Goal: Book appointment/travel/reservation

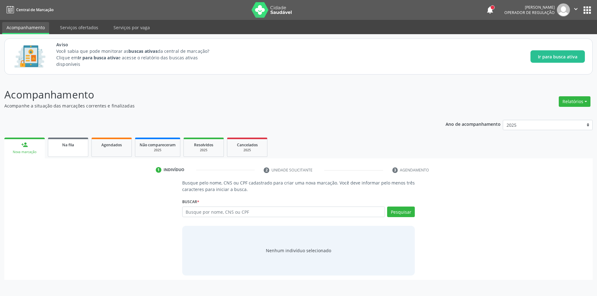
click at [72, 149] on link "Na fila" at bounding box center [68, 147] width 40 height 19
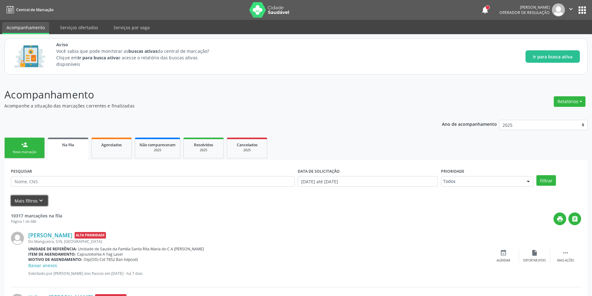
click at [45, 200] on button "Mais filtros keyboard_arrow_down" at bounding box center [29, 201] width 37 height 11
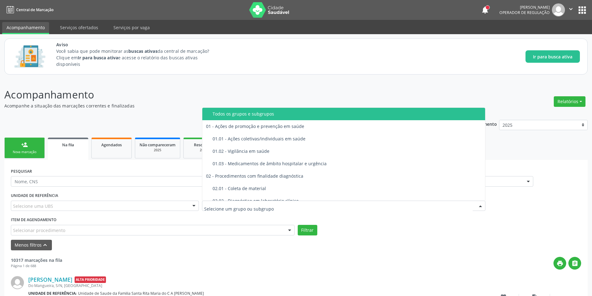
click at [137, 230] on div "Selecionar procedimento" at bounding box center [153, 230] width 284 height 11
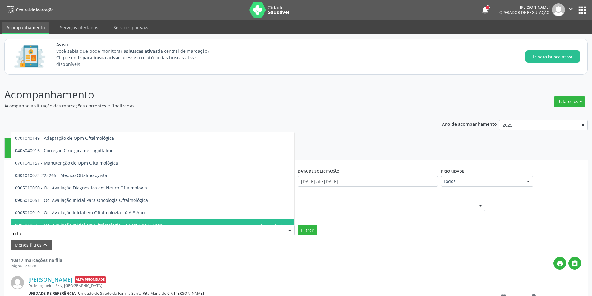
type input "oftal"
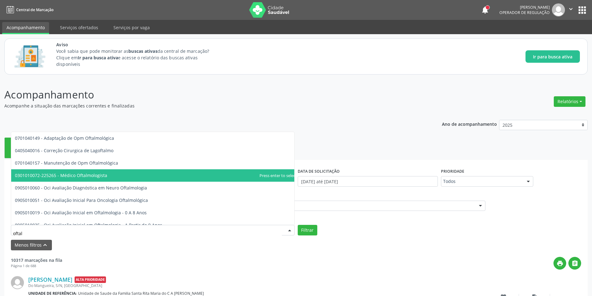
click at [134, 177] on span "0301010072-225265 - Médico Oftalmologista" at bounding box center [155, 175] width 289 height 12
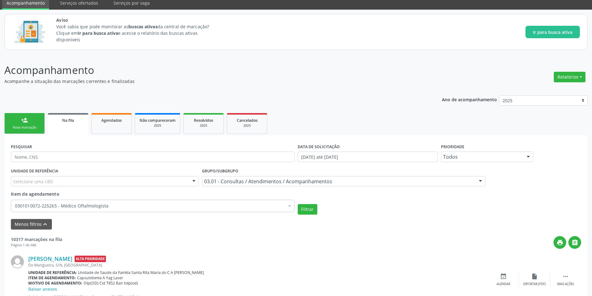
scroll to position [62, 0]
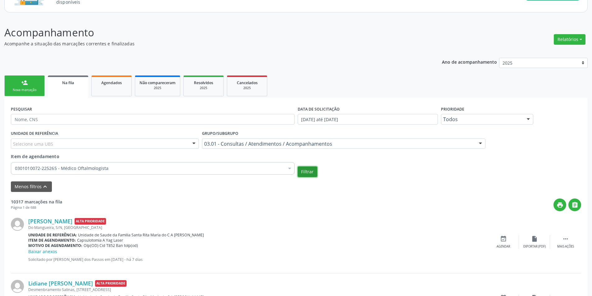
click at [312, 171] on button "Filtrar" at bounding box center [308, 172] width 20 height 11
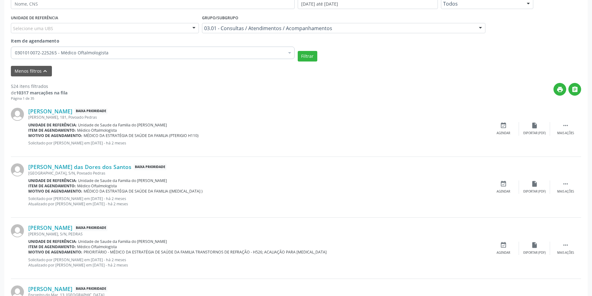
scroll to position [187, 0]
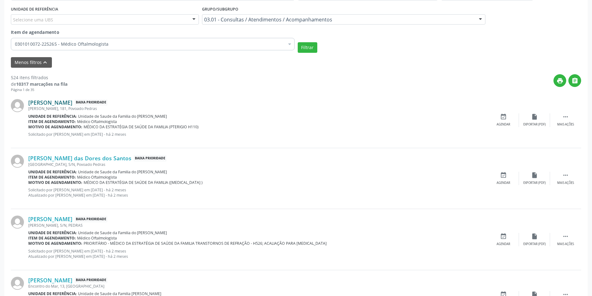
click at [72, 103] on link "[PERSON_NAME]" at bounding box center [50, 102] width 44 height 7
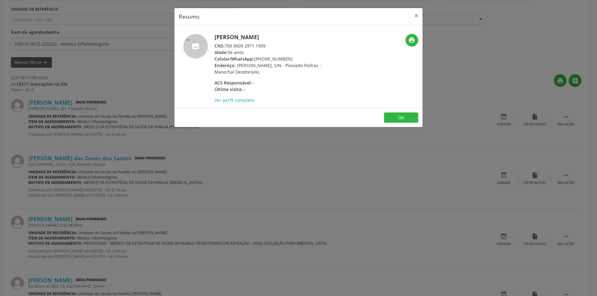
click at [228, 45] on div "CNS: 700 0009 2971 1909" at bounding box center [274, 46] width 121 height 7
drag, startPoint x: 226, startPoint y: 45, endPoint x: 271, endPoint y: 45, distance: 45.4
click at [271, 45] on div "CNS: 700 0009 2971 1909" at bounding box center [274, 46] width 121 height 7
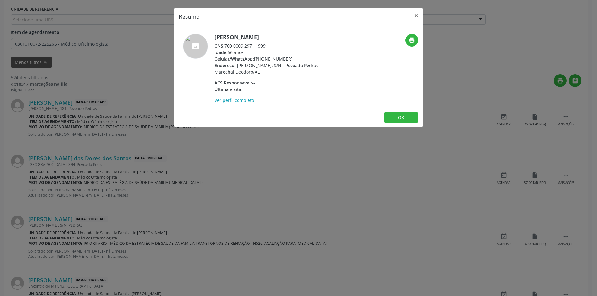
copy div "700 0009 2971 1909"
click at [405, 119] on button "OK" at bounding box center [401, 118] width 34 height 11
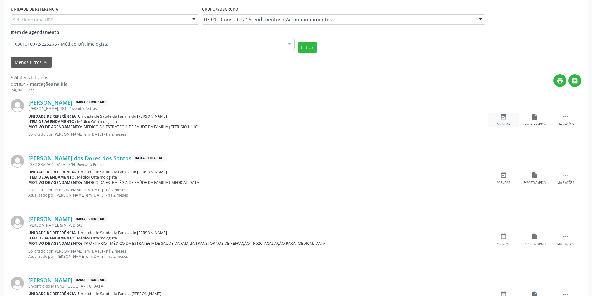
click at [503, 122] on div "event_available Agendar" at bounding box center [503, 119] width 31 height 13
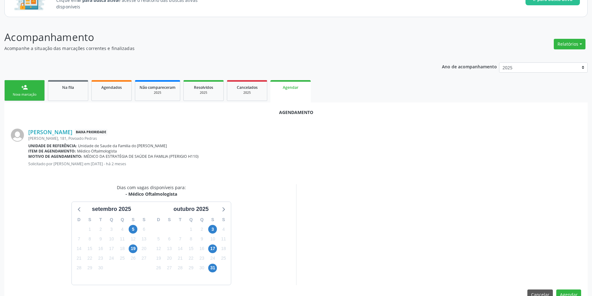
scroll to position [72, 0]
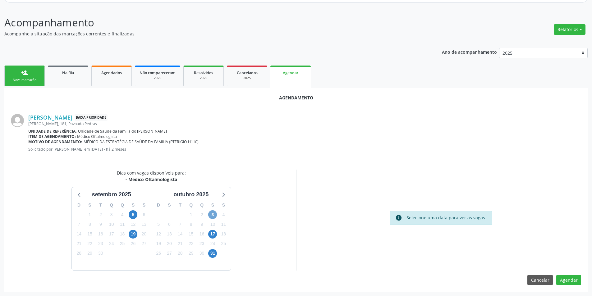
click at [210, 214] on span "3" at bounding box center [212, 214] width 9 height 9
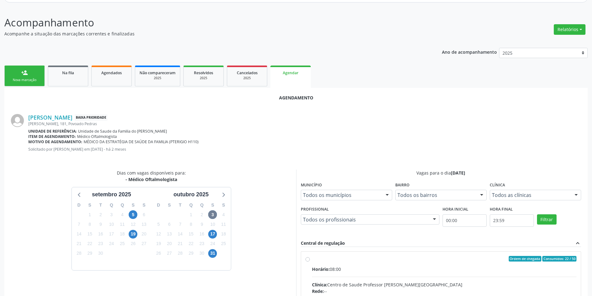
click at [306, 258] on input "Ordem de chegada Consumidos: 22 / 50 Horário: 08:00 Clínica: Centro de Saude Pr…" at bounding box center [308, 259] width 4 height 6
radio input "true"
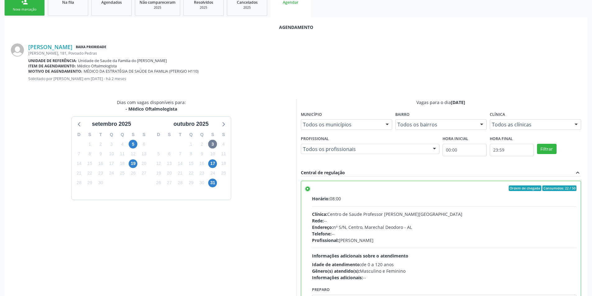
scroll to position [173, 0]
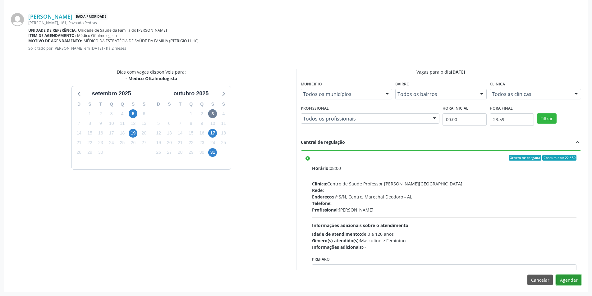
click at [570, 275] on button "Agendar" at bounding box center [568, 280] width 25 height 11
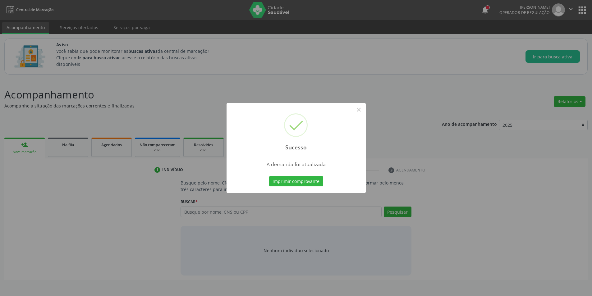
scroll to position [0, 0]
click at [363, 109] on button "×" at bounding box center [361, 109] width 11 height 11
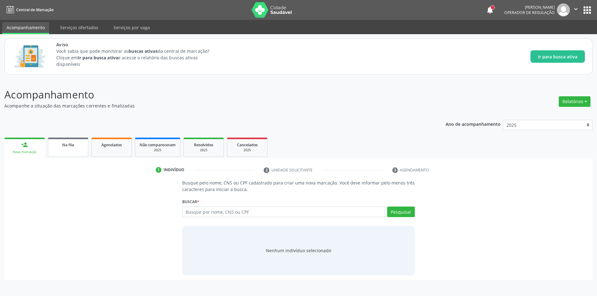
click at [56, 145] on div "Na fila" at bounding box center [68, 144] width 31 height 7
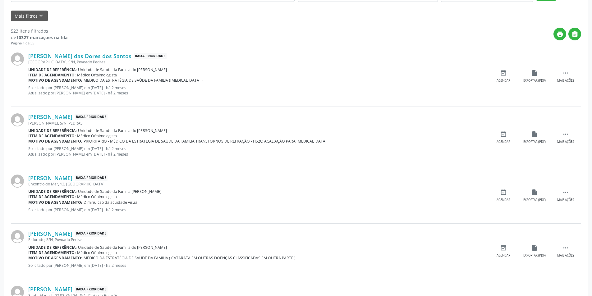
scroll to position [187, 0]
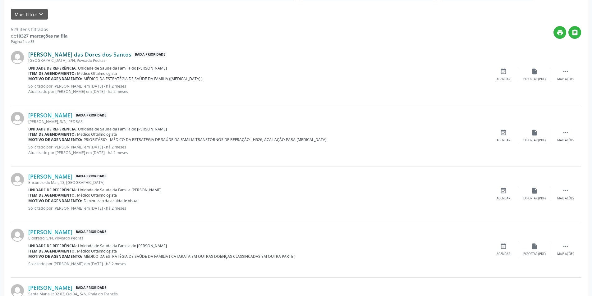
click at [67, 55] on link "[PERSON_NAME] das Dores dos Santos" at bounding box center [79, 54] width 103 height 7
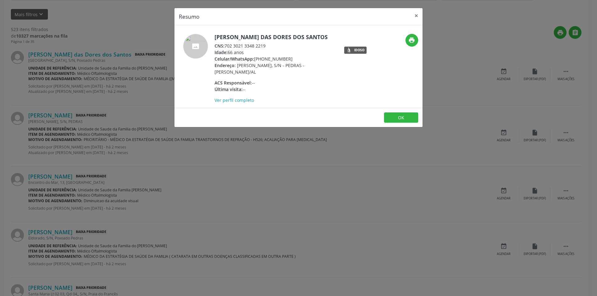
drag, startPoint x: 225, startPoint y: 45, endPoint x: 234, endPoint y: 45, distance: 9.3
click at [233, 45] on div "CNS: 702 3021 3348 2219" at bounding box center [274, 46] width 121 height 7
click at [234, 45] on div "CNS: 702 3021 3348 2219" at bounding box center [274, 46] width 121 height 7
drag, startPoint x: 226, startPoint y: 44, endPoint x: 265, endPoint y: 44, distance: 39.5
click at [265, 44] on div "CNS: 702 3021 3348 2219" at bounding box center [274, 46] width 121 height 7
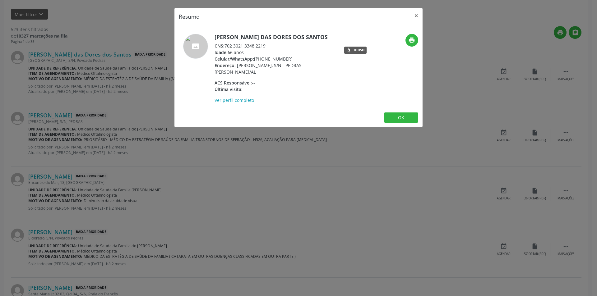
copy div "702 3021 3348 2219"
click at [401, 120] on button "OK" at bounding box center [401, 118] width 34 height 11
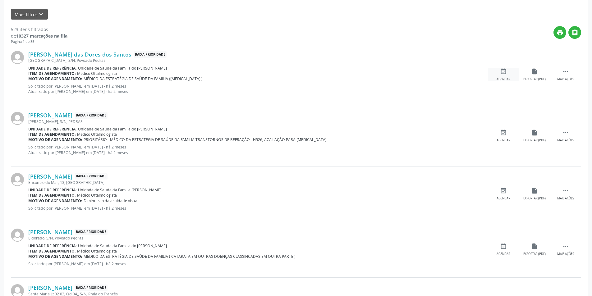
click at [501, 72] on icon "event_available" at bounding box center [503, 71] width 7 height 7
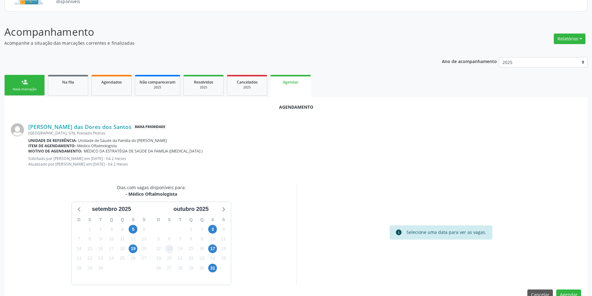
scroll to position [77, 0]
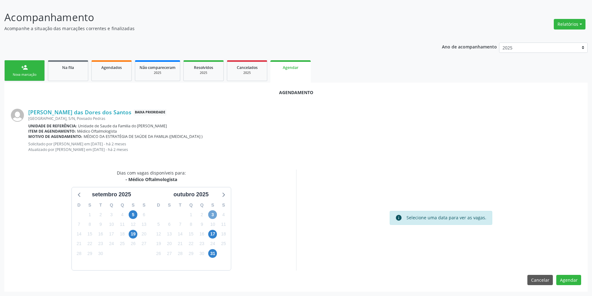
click at [212, 215] on span "3" at bounding box center [212, 214] width 9 height 9
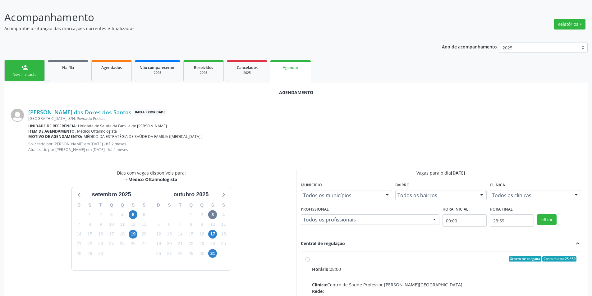
click at [306, 259] on input "Ordem de chegada Consumidos: 23 / 50 Horário: 08:00 Clínica: Centro de Saude Pr…" at bounding box center [308, 259] width 4 height 6
radio input "true"
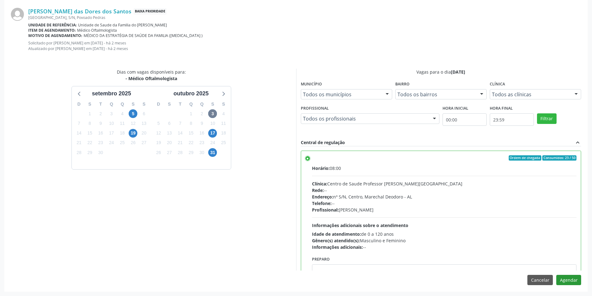
scroll to position [31, 0]
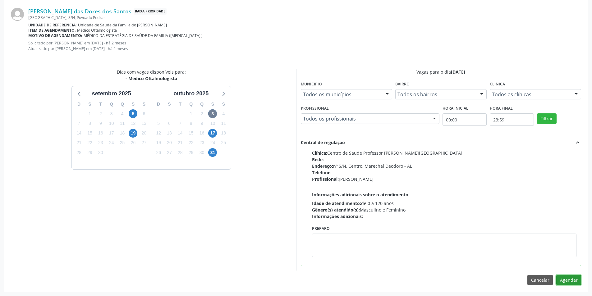
click at [577, 282] on button "Agendar" at bounding box center [568, 280] width 25 height 11
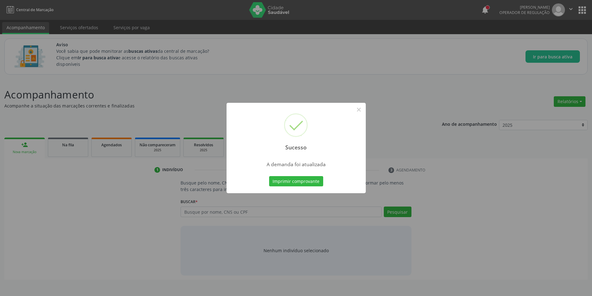
scroll to position [0, 0]
click at [363, 110] on button "×" at bounding box center [361, 109] width 11 height 11
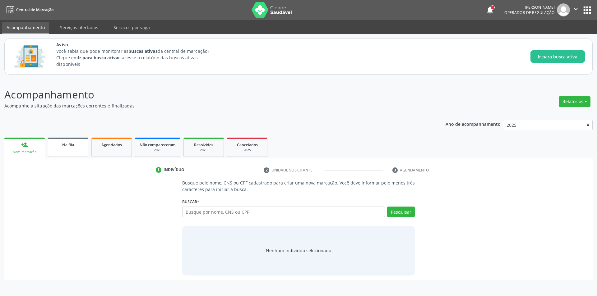
click at [67, 147] on span "Na fila" at bounding box center [68, 144] width 12 height 5
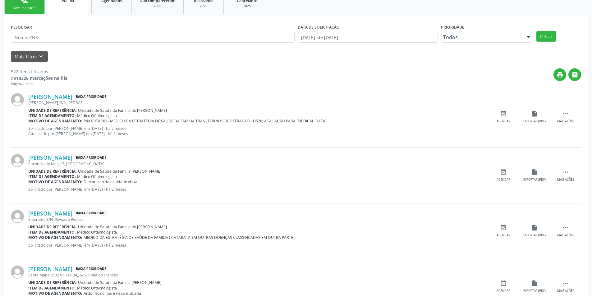
scroll to position [155, 0]
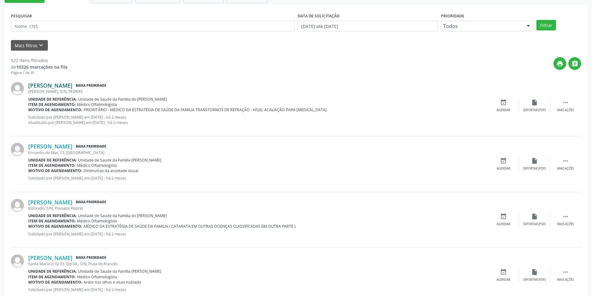
click at [72, 86] on link "[PERSON_NAME]" at bounding box center [50, 85] width 44 height 7
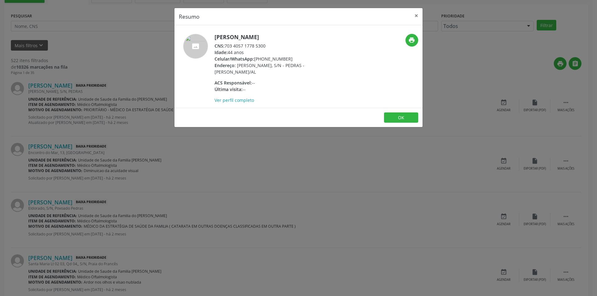
drag, startPoint x: 226, startPoint y: 46, endPoint x: 270, endPoint y: 44, distance: 44.2
click at [270, 44] on div "CNS: 703 4057 1778 5300" at bounding box center [274, 46] width 121 height 7
copy div "703 4057 1778 5300"
click at [406, 117] on button "OK" at bounding box center [401, 118] width 34 height 11
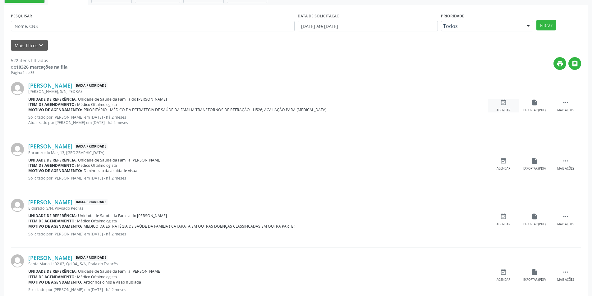
click at [500, 104] on icon "event_available" at bounding box center [503, 102] width 7 height 7
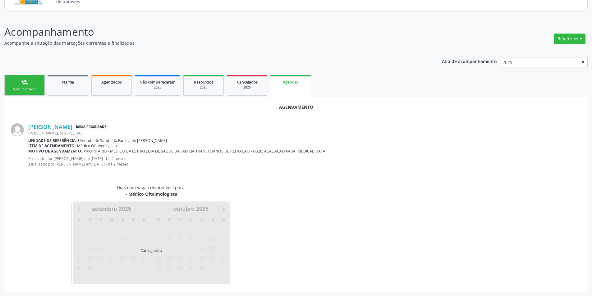
scroll to position [77, 0]
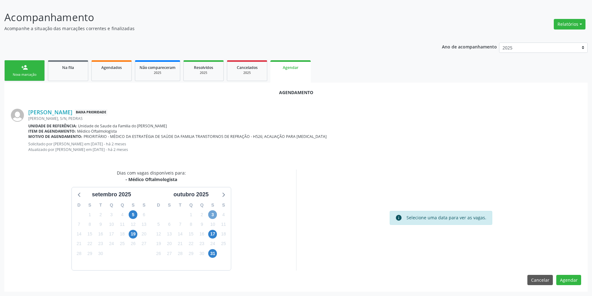
click at [212, 214] on span "3" at bounding box center [212, 214] width 9 height 9
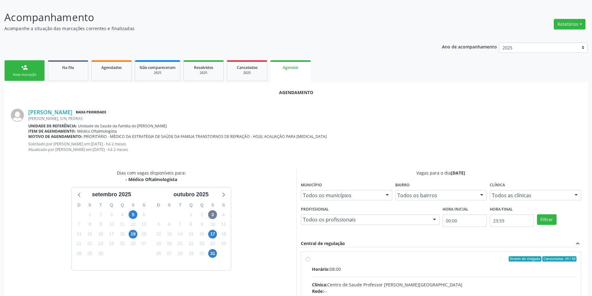
click at [306, 259] on input "Ordem de chegada Consumidos: 24 / 50 Horário: 08:00 Clínica: Centro de Saude Pr…" at bounding box center [308, 259] width 4 height 6
radio input "true"
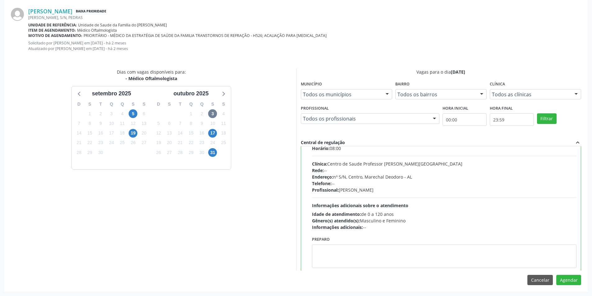
scroll to position [31, 0]
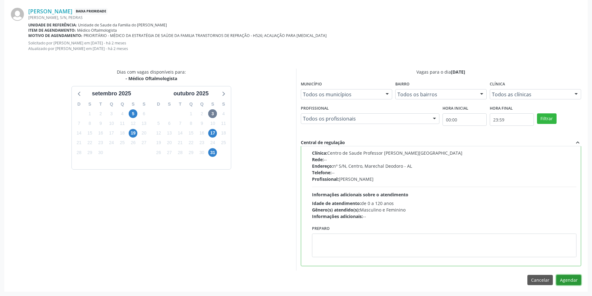
click at [572, 284] on button "Agendar" at bounding box center [568, 280] width 25 height 11
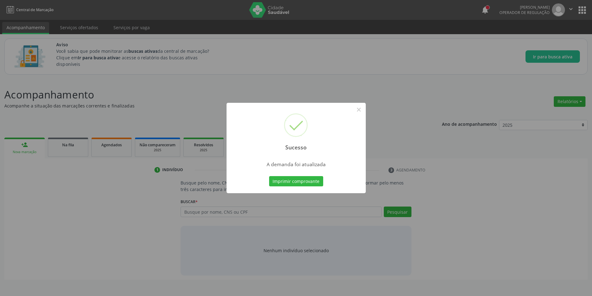
scroll to position [0, 0]
click at [359, 109] on button "×" at bounding box center [361, 109] width 11 height 11
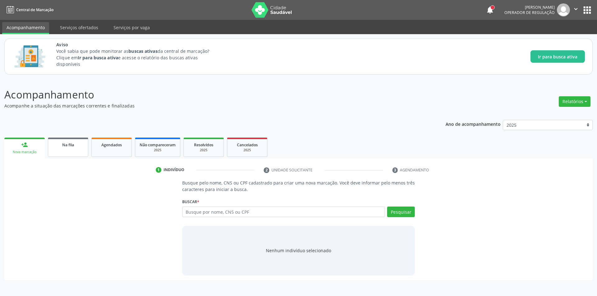
click at [64, 149] on link "Na fila" at bounding box center [68, 147] width 40 height 19
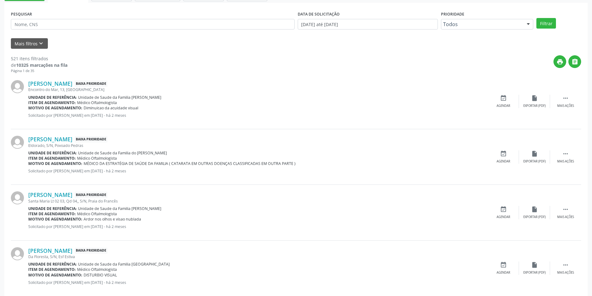
scroll to position [155, 0]
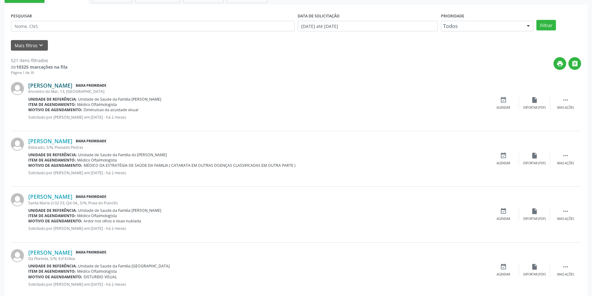
click at [72, 86] on link "[PERSON_NAME]" at bounding box center [50, 85] width 44 height 7
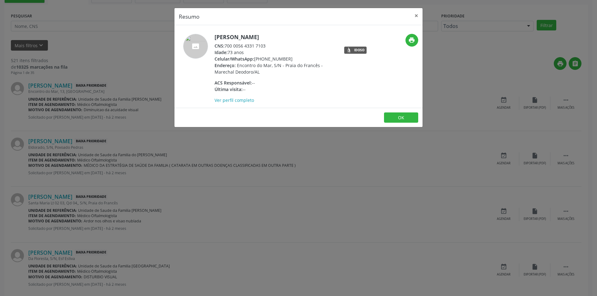
drag, startPoint x: 226, startPoint y: 44, endPoint x: 274, endPoint y: 44, distance: 48.2
click at [274, 44] on div "CNS: 700 0056 4331 7103" at bounding box center [274, 46] width 121 height 7
copy div "700 0056 4331 7103"
click at [401, 117] on button "OK" at bounding box center [401, 118] width 34 height 11
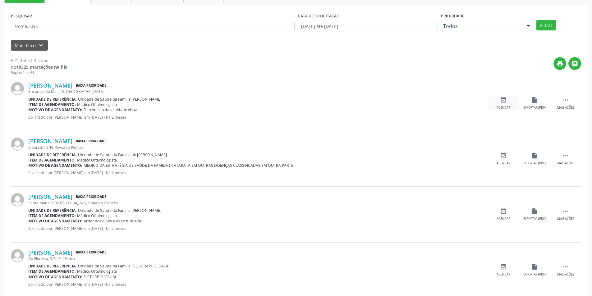
click at [504, 99] on icon "event_available" at bounding box center [503, 100] width 7 height 7
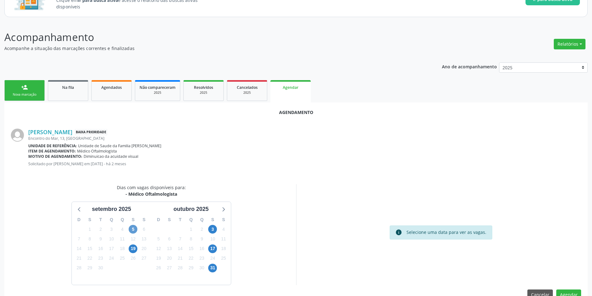
scroll to position [72, 0]
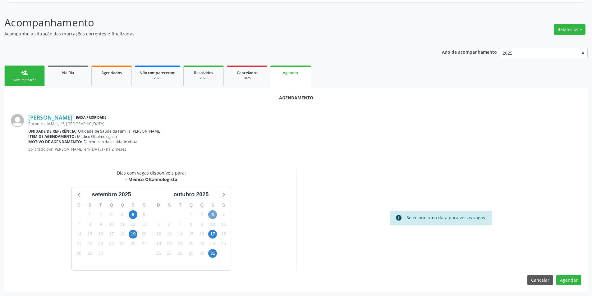
click at [213, 215] on span "3" at bounding box center [212, 214] width 9 height 9
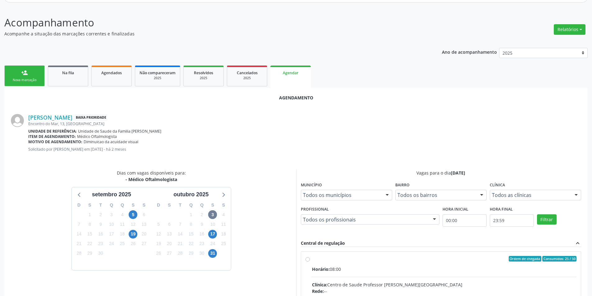
click at [307, 261] on input "Ordem de chegada Consumidos: 25 / 50 Horário: 08:00 Clínica: Centro de Saude Pr…" at bounding box center [308, 259] width 4 height 6
radio input "true"
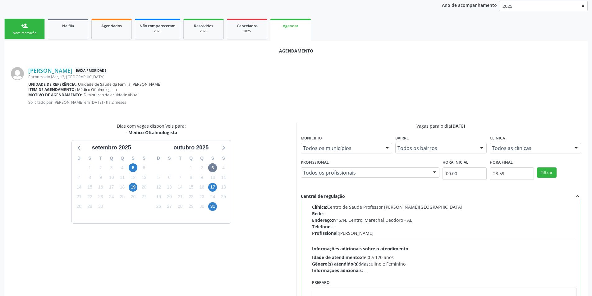
scroll to position [173, 0]
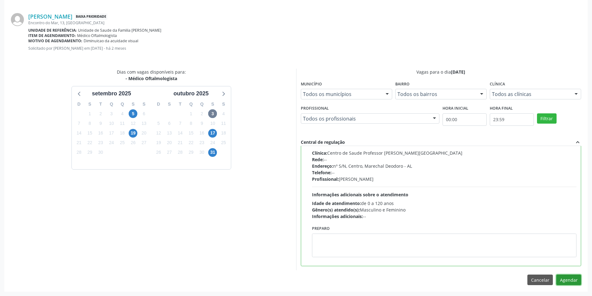
click at [573, 277] on button "Agendar" at bounding box center [568, 280] width 25 height 11
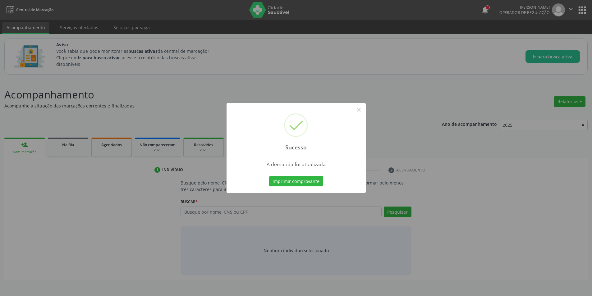
scroll to position [0, 0]
click at [360, 109] on button "×" at bounding box center [361, 109] width 11 height 11
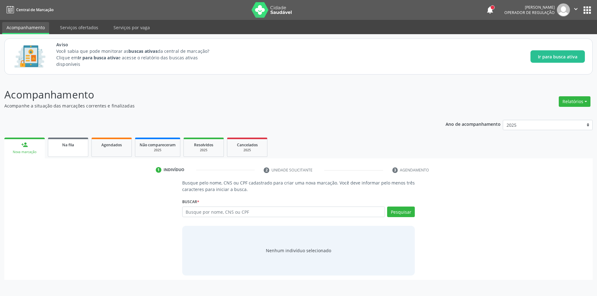
click at [74, 145] on span "Na fila" at bounding box center [68, 144] width 12 height 5
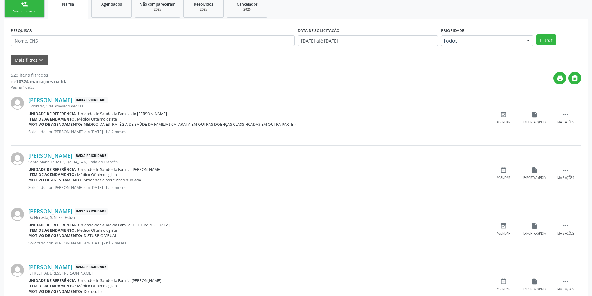
scroll to position [124, 0]
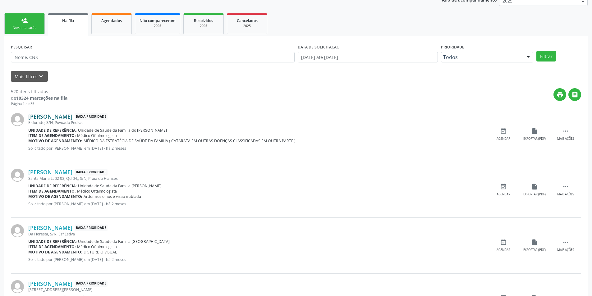
click at [68, 118] on link "[PERSON_NAME]" at bounding box center [50, 116] width 44 height 7
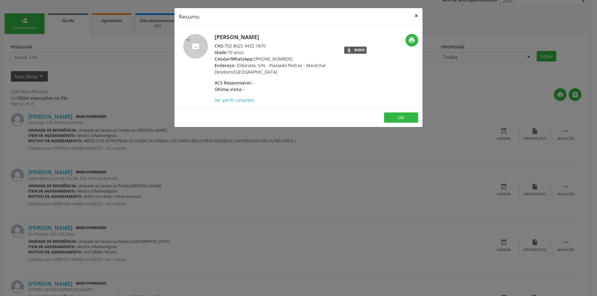
click at [415, 18] on button "×" at bounding box center [416, 15] width 12 height 15
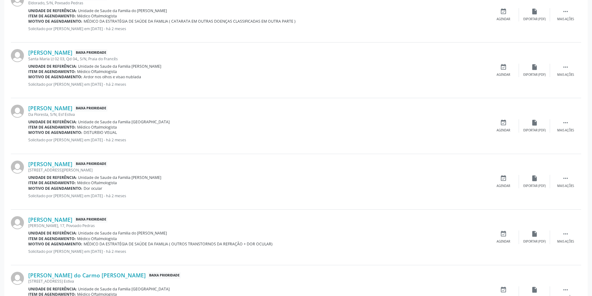
scroll to position [249, 0]
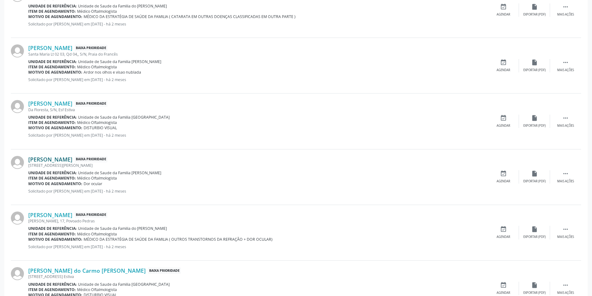
click at [67, 159] on link "[PERSON_NAME]" at bounding box center [50, 159] width 44 height 7
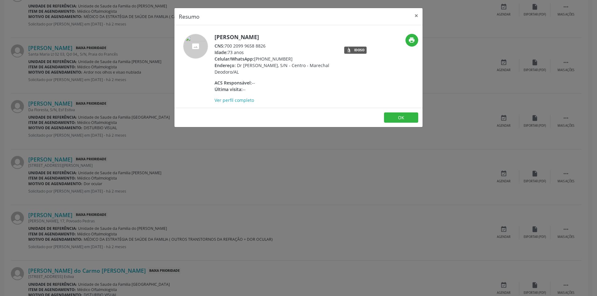
drag, startPoint x: 225, startPoint y: 45, endPoint x: 274, endPoint y: 46, distance: 49.1
click at [274, 46] on div "CNS: 700 2099 9658 8826" at bounding box center [274, 46] width 121 height 7
copy div "700 2099 9658 8826"
click at [312, 197] on div "Resumo × [PERSON_NAME] CNS: 700 2099 9658 8826 Idade: 73 anos Celular/WhatsApp:…" at bounding box center [298, 148] width 597 height 296
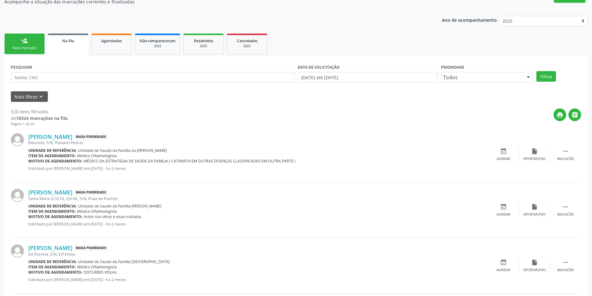
scroll to position [124, 0]
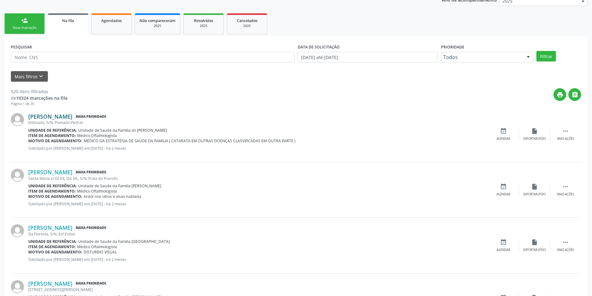
click at [72, 120] on link "[PERSON_NAME]" at bounding box center [50, 116] width 44 height 7
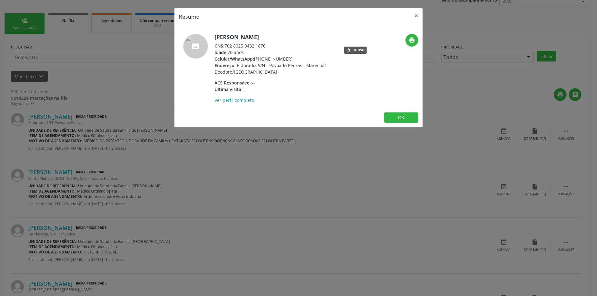
drag, startPoint x: 225, startPoint y: 44, endPoint x: 266, endPoint y: 47, distance: 41.1
click at [266, 47] on div "CNS: 702 8025 9432 1870" at bounding box center [274, 46] width 121 height 7
copy div "702 8025 9432 1870"
click at [407, 118] on button "OK" at bounding box center [401, 118] width 34 height 11
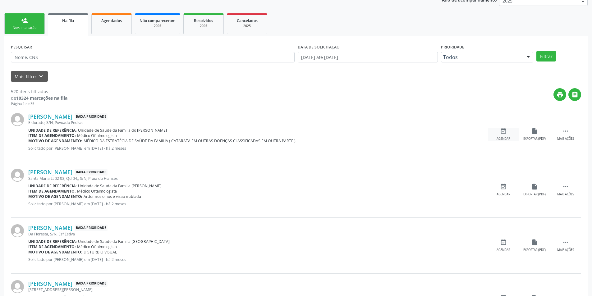
click at [504, 132] on icon "event_available" at bounding box center [503, 131] width 7 height 7
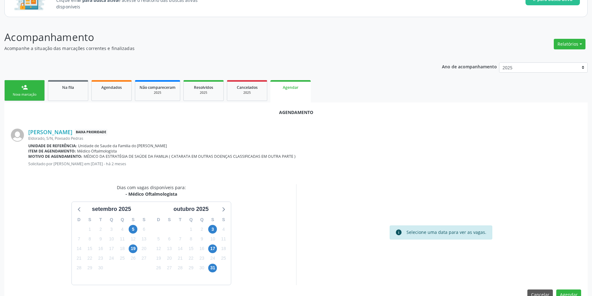
scroll to position [72, 0]
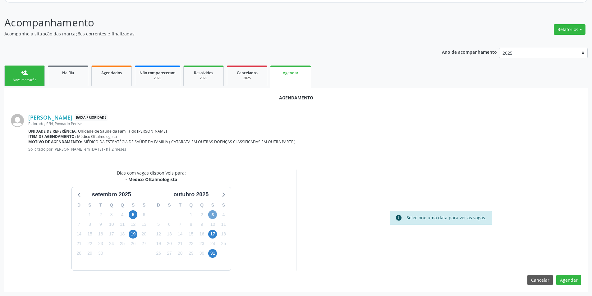
click at [210, 214] on span "3" at bounding box center [212, 214] width 9 height 9
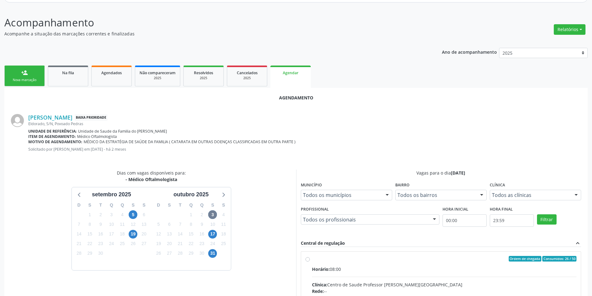
click at [308, 260] on input "Ordem de chegada Consumidos: 26 / 50 Horário: 08:00 Clínica: Centro de Saude Pr…" at bounding box center [308, 259] width 4 height 6
radio input "true"
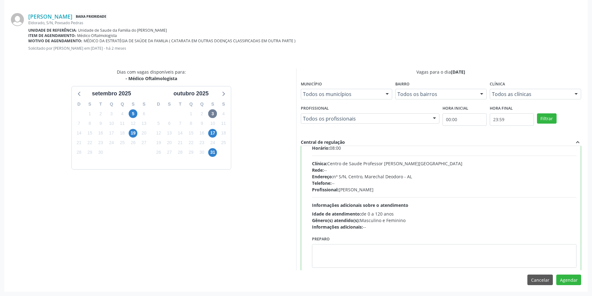
scroll to position [31, 0]
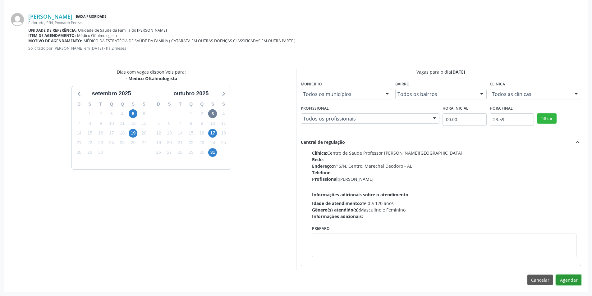
click at [573, 283] on button "Agendar" at bounding box center [568, 280] width 25 height 11
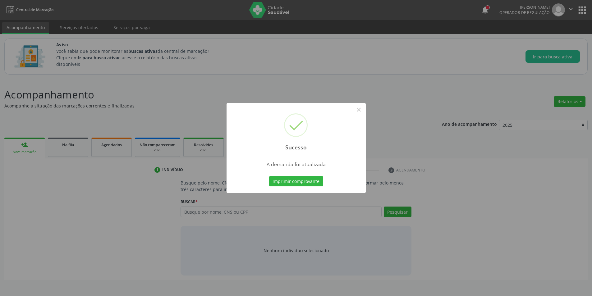
scroll to position [0, 0]
click at [363, 110] on button "×" at bounding box center [361, 109] width 11 height 11
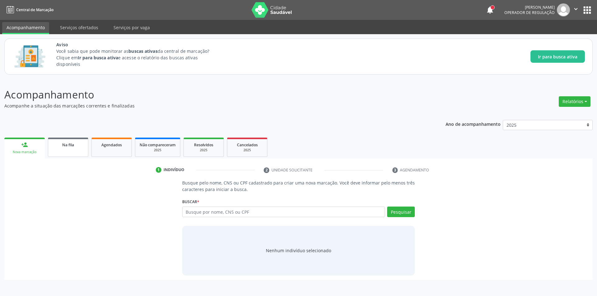
click at [65, 152] on link "Na fila" at bounding box center [68, 147] width 40 height 19
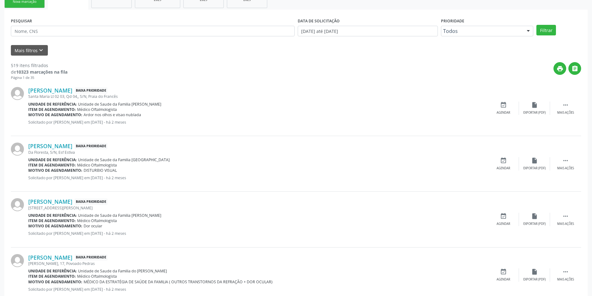
scroll to position [187, 0]
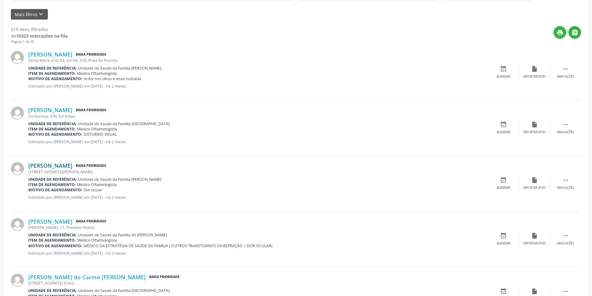
click at [72, 164] on link "[PERSON_NAME]" at bounding box center [50, 165] width 44 height 7
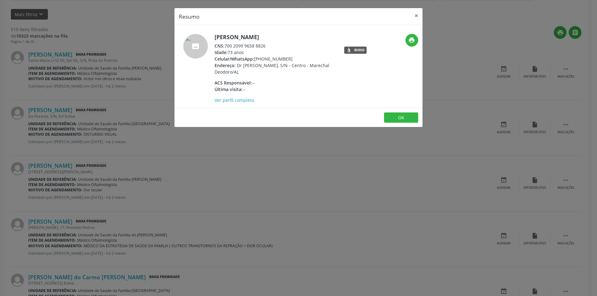
drag, startPoint x: 225, startPoint y: 44, endPoint x: 269, endPoint y: 45, distance: 44.5
click at [269, 45] on div "CNS: 700 2099 9658 8826" at bounding box center [274, 46] width 121 height 7
copy div "700 2099 9658 8826"
click at [408, 117] on button "OK" at bounding box center [401, 118] width 34 height 11
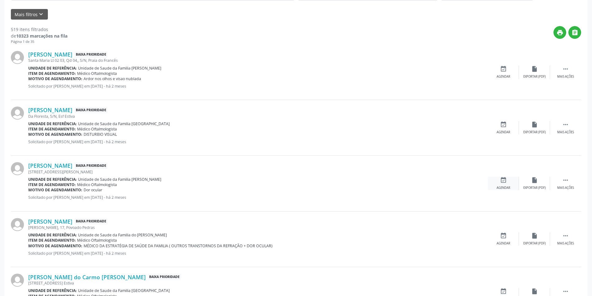
click at [500, 178] on div "event_available Agendar" at bounding box center [503, 183] width 31 height 13
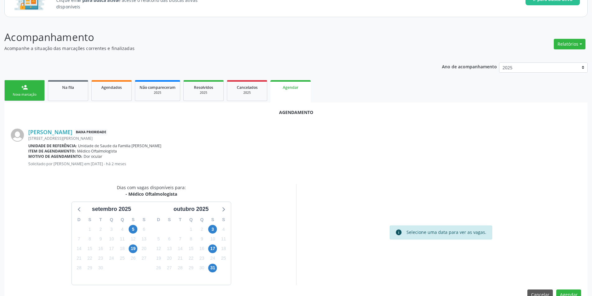
scroll to position [72, 0]
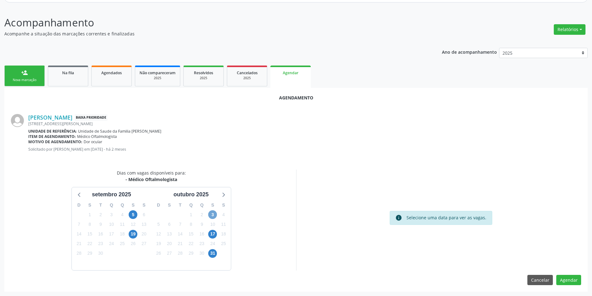
click at [210, 213] on span "3" at bounding box center [212, 214] width 9 height 9
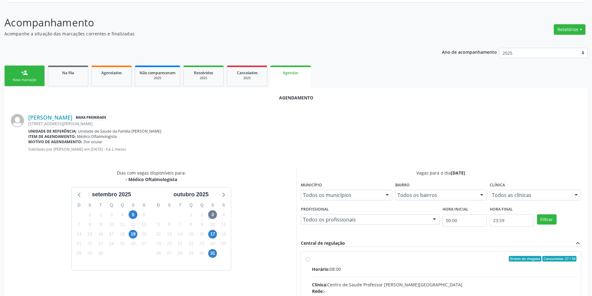
click at [307, 260] on input "Ordem de chegada Consumidos: 27 / 50 Horário: 08:00 Clínica: Centro de Saude Pr…" at bounding box center [308, 259] width 4 height 6
radio input "true"
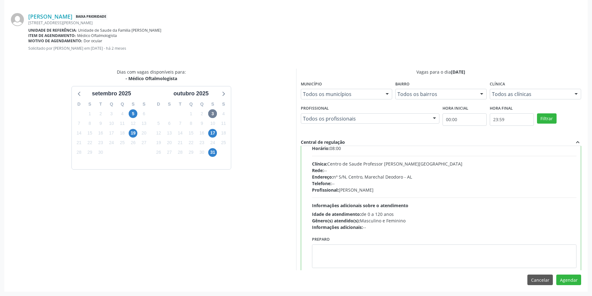
scroll to position [31, 0]
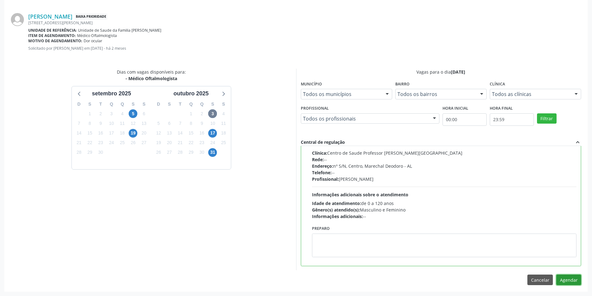
click at [570, 279] on button "Agendar" at bounding box center [568, 280] width 25 height 11
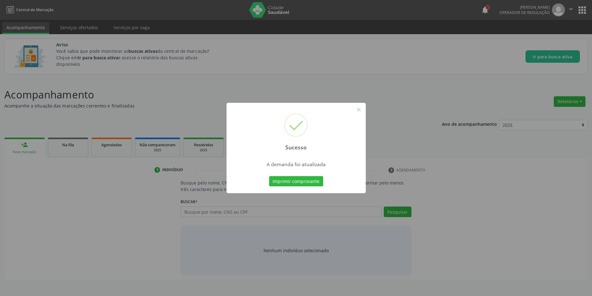
scroll to position [0, 0]
click at [362, 111] on button "×" at bounding box center [361, 109] width 11 height 11
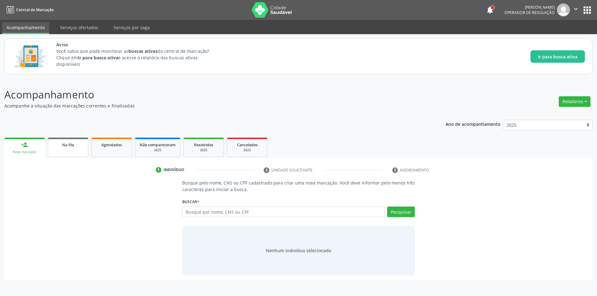
click at [75, 147] on div "Na fila" at bounding box center [68, 144] width 31 height 7
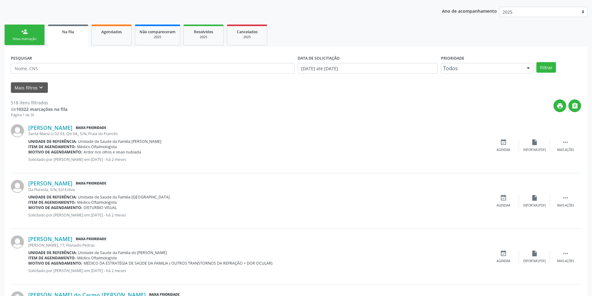
scroll to position [124, 0]
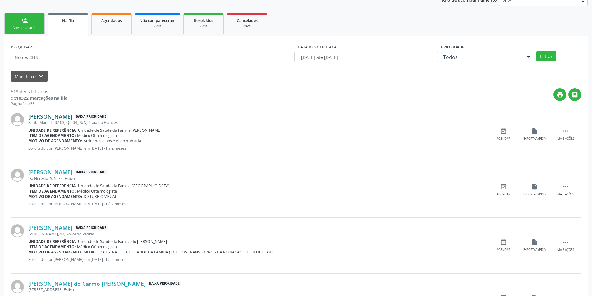
click at [72, 116] on link "[PERSON_NAME]" at bounding box center [50, 116] width 44 height 7
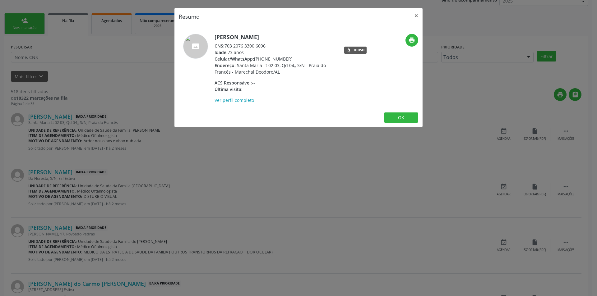
drag, startPoint x: 226, startPoint y: 45, endPoint x: 267, endPoint y: 44, distance: 40.7
click at [267, 44] on div "CNS: 703 2076 3300 6096" at bounding box center [274, 46] width 121 height 7
copy div "703 2076 3300 6096"
click at [401, 117] on button "OK" at bounding box center [401, 118] width 34 height 11
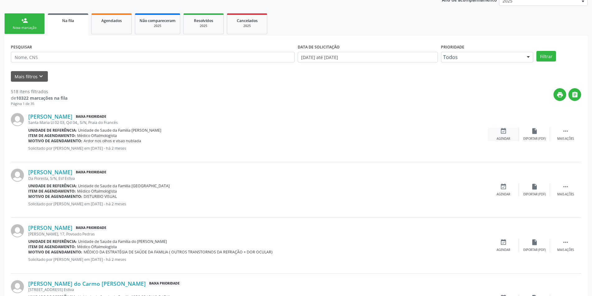
click at [504, 131] on icon "event_available" at bounding box center [503, 131] width 7 height 7
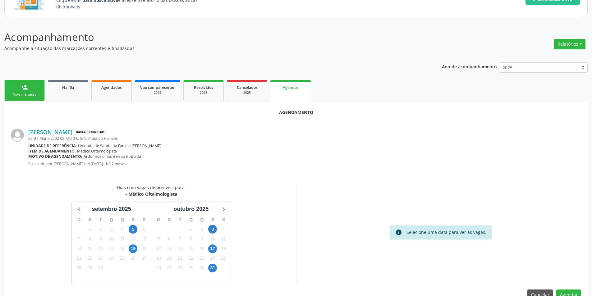
scroll to position [72, 0]
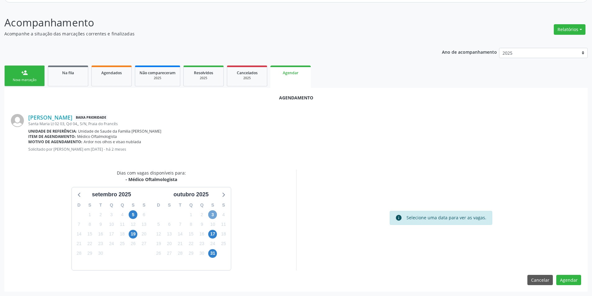
click at [213, 214] on span "3" at bounding box center [212, 214] width 9 height 9
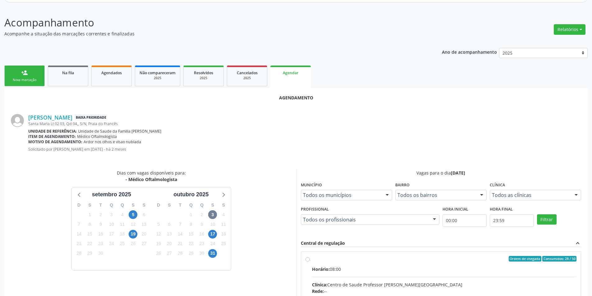
click at [307, 260] on input "Ordem de chegada Consumidos: 28 / 50 Horário: 08:00 Clínica: Centro de Saude Pr…" at bounding box center [308, 259] width 4 height 6
radio input "true"
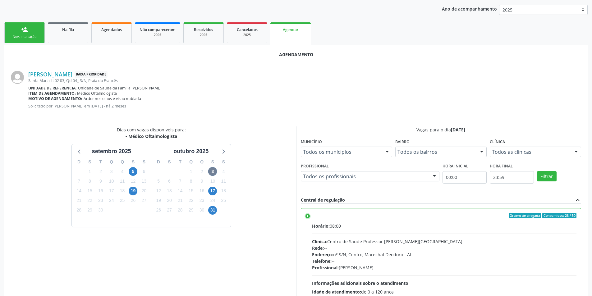
scroll to position [173, 0]
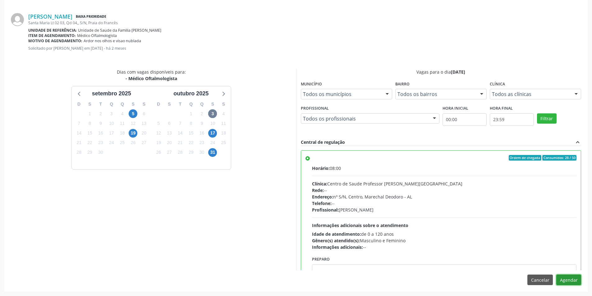
click at [569, 277] on button "Agendar" at bounding box center [568, 280] width 25 height 11
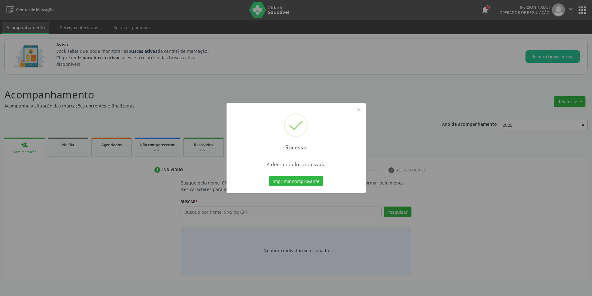
scroll to position [0, 0]
click at [363, 110] on button "×" at bounding box center [361, 109] width 11 height 11
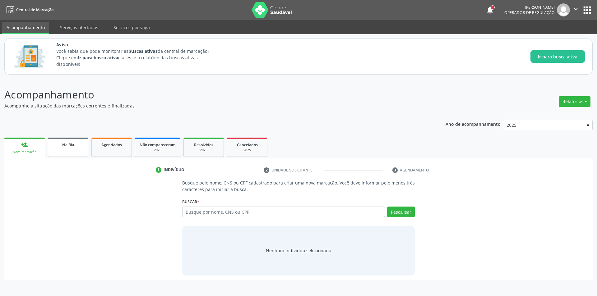
click at [64, 141] on link "Na fila" at bounding box center [68, 147] width 40 height 19
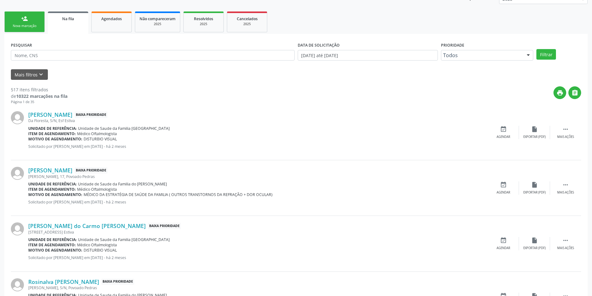
scroll to position [155, 0]
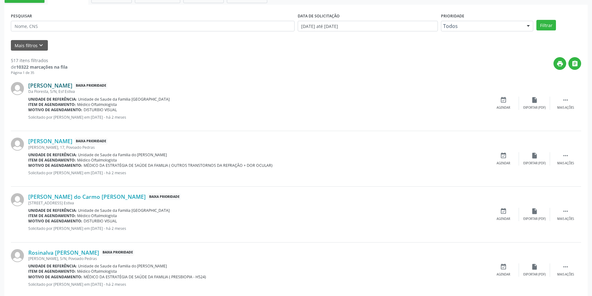
click at [60, 83] on link "[PERSON_NAME]" at bounding box center [50, 85] width 44 height 7
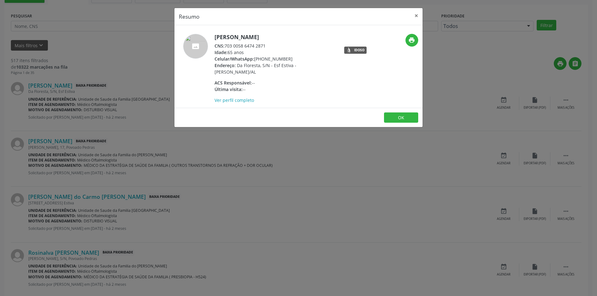
drag, startPoint x: 225, startPoint y: 45, endPoint x: 257, endPoint y: 43, distance: 32.7
click at [257, 43] on div "CNS: 703 0058 6474 2871" at bounding box center [274, 46] width 121 height 7
click at [237, 43] on div "CNS: 703 0058 6474 2871" at bounding box center [274, 46] width 121 height 7
drag, startPoint x: 226, startPoint y: 46, endPoint x: 272, endPoint y: 44, distance: 46.1
click at [272, 44] on div "CNS: 703 0058 6474 2871" at bounding box center [274, 46] width 121 height 7
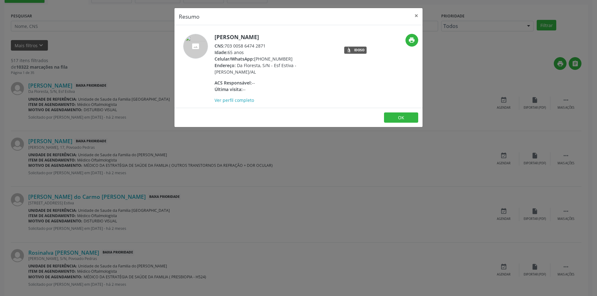
copy div "703 0058 6474 2871"
click at [398, 116] on button "OK" at bounding box center [401, 118] width 34 height 11
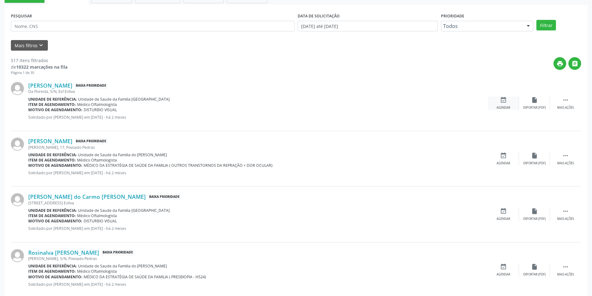
click at [507, 100] on icon "event_available" at bounding box center [503, 100] width 7 height 7
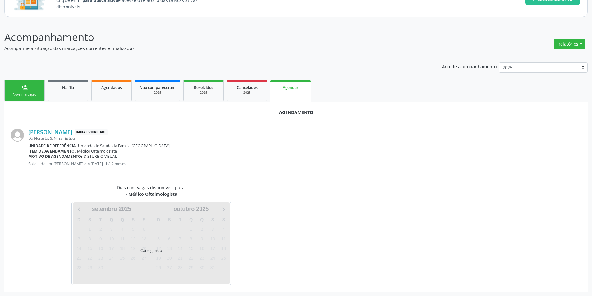
scroll to position [72, 0]
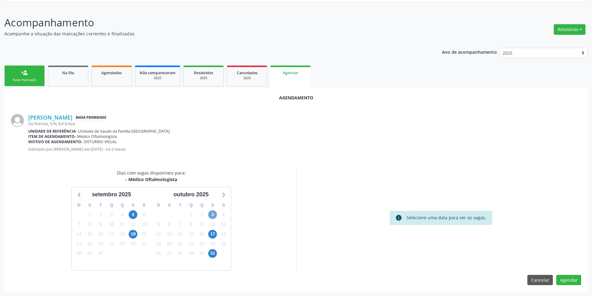
click at [212, 215] on span "3" at bounding box center [212, 214] width 9 height 9
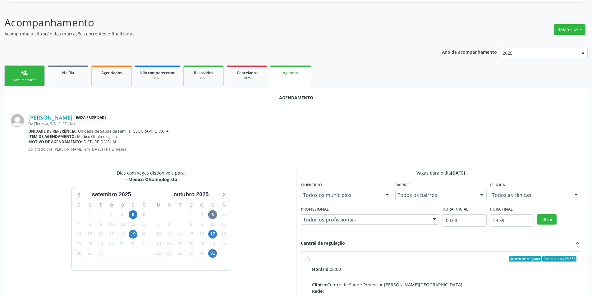
click at [310, 260] on input "Ordem de chegada Consumidos: 29 / 50 Horário: 08:00 Clínica: Centro de Saude Pr…" at bounding box center [308, 259] width 4 height 6
radio input "true"
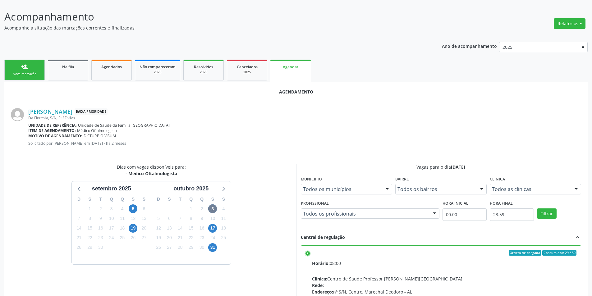
scroll to position [173, 0]
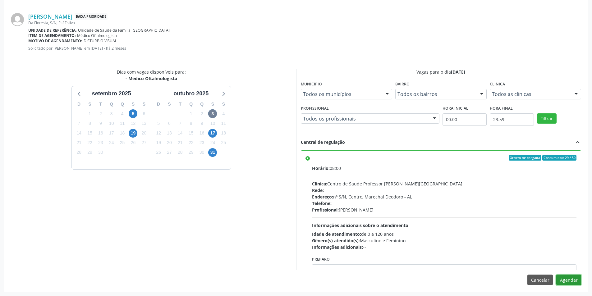
click at [569, 280] on button "Agendar" at bounding box center [568, 280] width 25 height 11
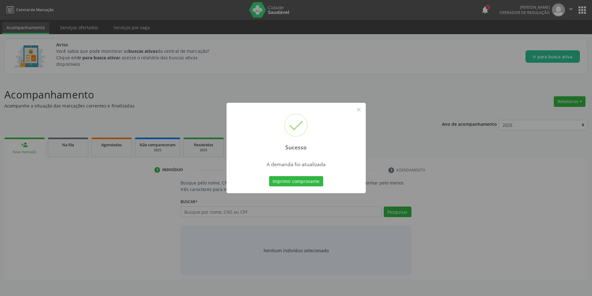
scroll to position [0, 0]
click at [361, 110] on button "×" at bounding box center [361, 109] width 11 height 11
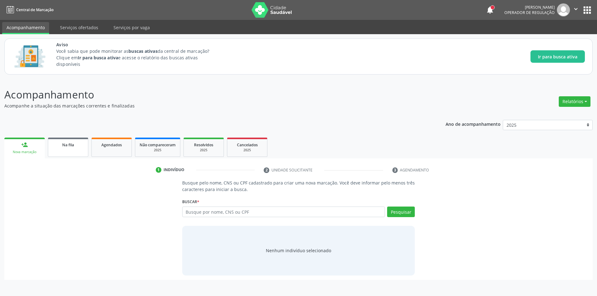
click at [69, 145] on span "Na fila" at bounding box center [68, 144] width 12 height 5
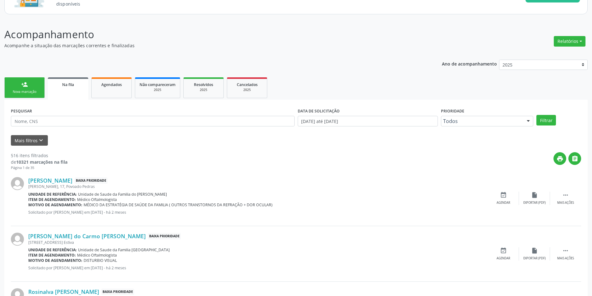
scroll to position [93, 0]
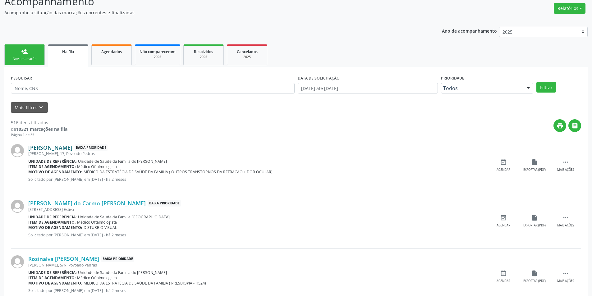
click at [72, 150] on link "[PERSON_NAME]" at bounding box center [50, 147] width 44 height 7
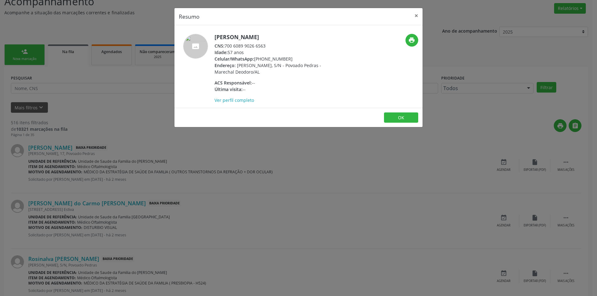
drag, startPoint x: 225, startPoint y: 44, endPoint x: 252, endPoint y: 44, distance: 27.0
click at [252, 44] on div "CNS: 700 6089 9026 6563" at bounding box center [274, 46] width 121 height 7
click at [248, 44] on div "CNS: 700 6089 9026 6563" at bounding box center [274, 46] width 121 height 7
drag, startPoint x: 225, startPoint y: 45, endPoint x: 273, endPoint y: 47, distance: 48.2
click at [274, 47] on div "CNS: 700 6089 9026 6563" at bounding box center [274, 46] width 121 height 7
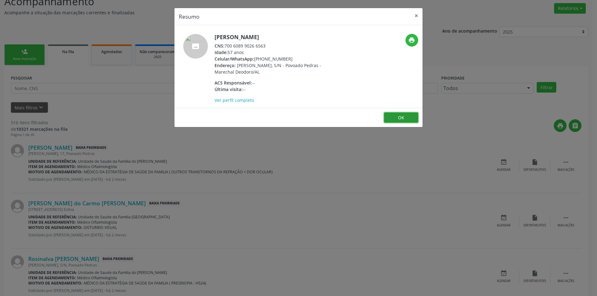
click at [411, 117] on button "OK" at bounding box center [401, 118] width 34 height 11
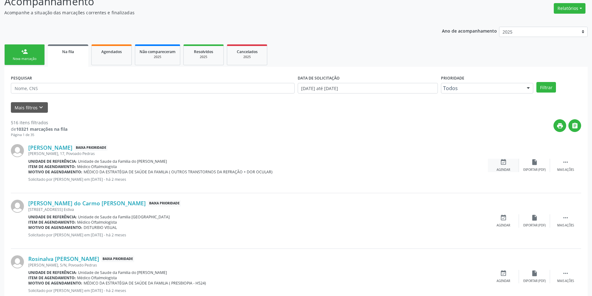
click at [504, 163] on icon "event_available" at bounding box center [503, 162] width 7 height 7
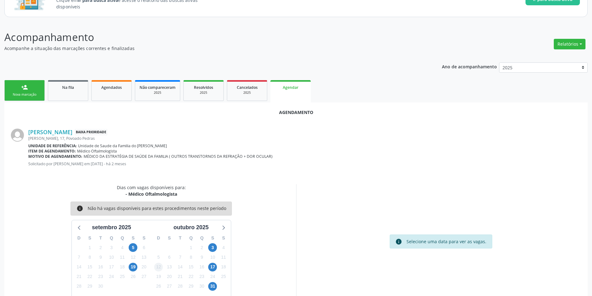
scroll to position [72, 0]
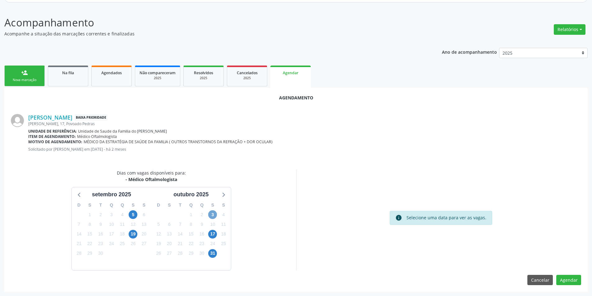
click at [213, 214] on span "3" at bounding box center [212, 214] width 9 height 9
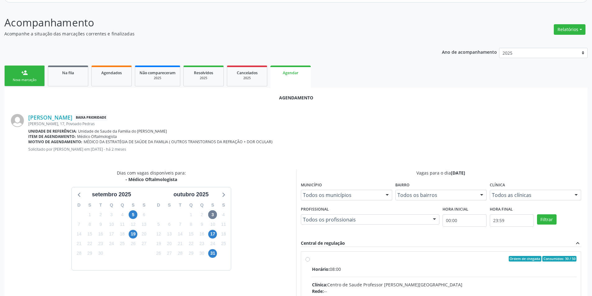
click at [307, 259] on input "Ordem de chegada Consumidos: 30 / 50 Horário: 08:00 Clínica: Centro de Saude Pr…" at bounding box center [308, 259] width 4 height 6
radio input "true"
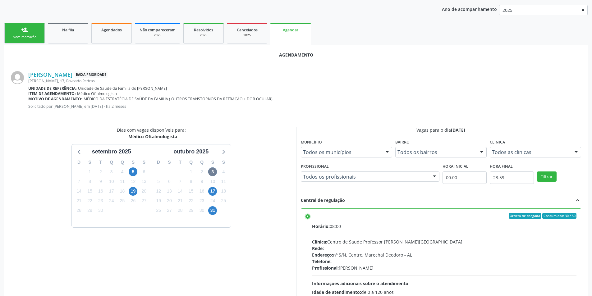
scroll to position [173, 0]
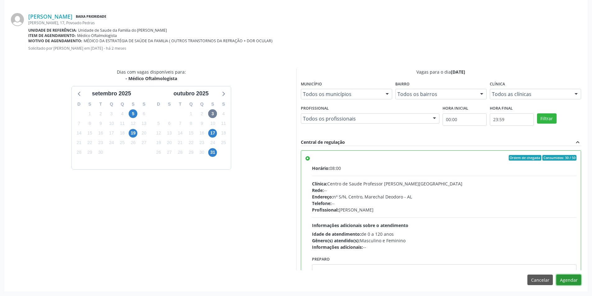
click at [572, 281] on button "Agendar" at bounding box center [568, 280] width 25 height 11
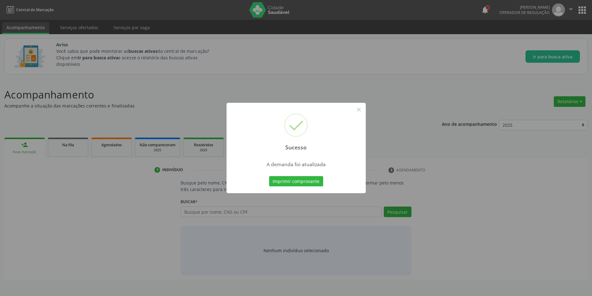
scroll to position [0, 0]
click at [362, 110] on button "×" at bounding box center [361, 109] width 11 height 11
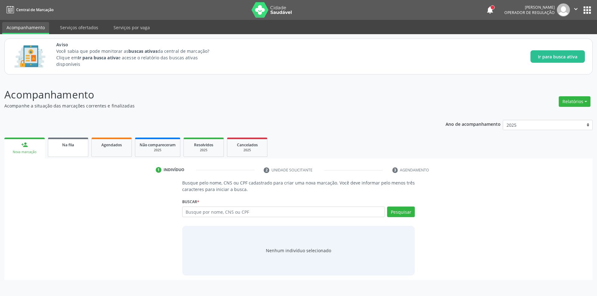
click at [64, 143] on span "Na fila" at bounding box center [68, 144] width 12 height 5
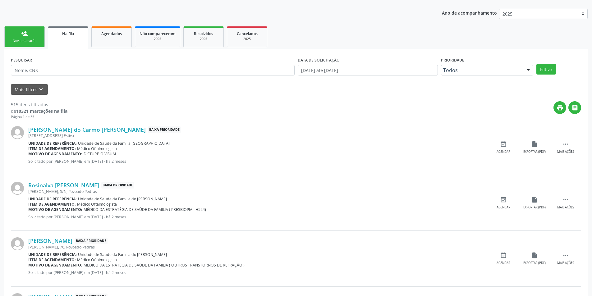
scroll to position [124, 0]
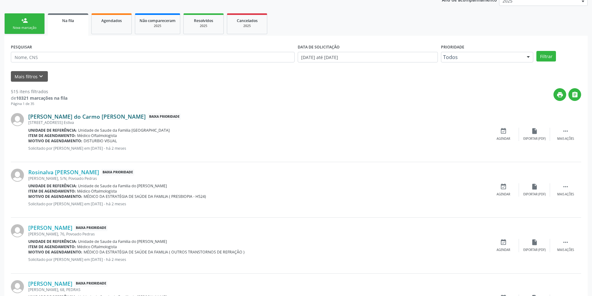
click at [59, 115] on link "[PERSON_NAME] do Carmo [PERSON_NAME]" at bounding box center [86, 116] width 117 height 7
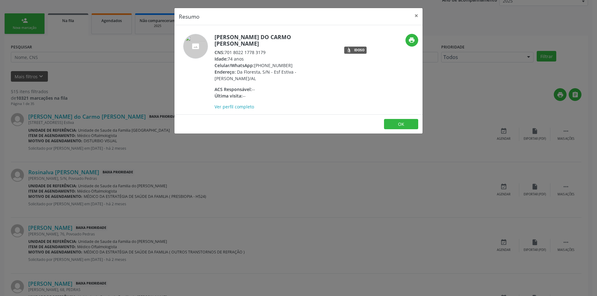
drag, startPoint x: 226, startPoint y: 45, endPoint x: 270, endPoint y: 46, distance: 44.2
click at [270, 49] on div "CNS: 701 8022 1778 3179" at bounding box center [274, 52] width 121 height 7
click at [399, 119] on button "OK" at bounding box center [401, 124] width 34 height 11
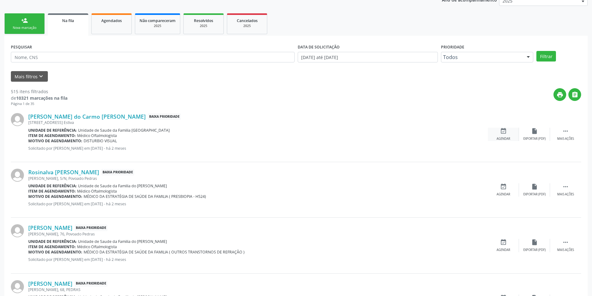
click at [508, 131] on div "event_available Agendar" at bounding box center [503, 134] width 31 height 13
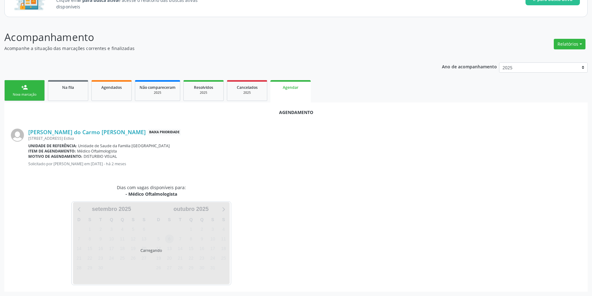
scroll to position [72, 0]
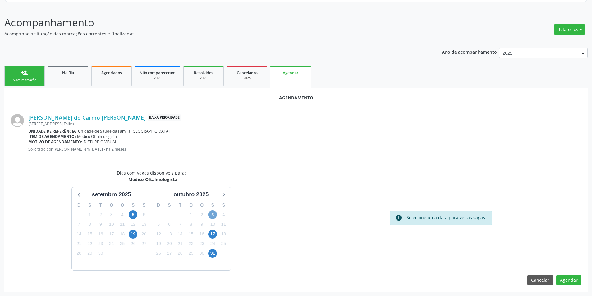
click at [214, 214] on span "3" at bounding box center [212, 214] width 9 height 9
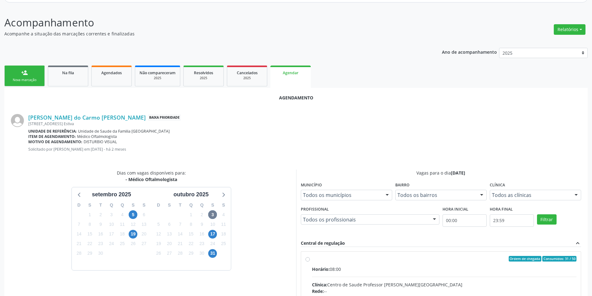
click at [309, 260] on input "Ordem de chegada Consumidos: 31 / 50 Horário: 08:00 Clínica: Centro de Saude Pr…" at bounding box center [308, 259] width 4 height 6
radio input "true"
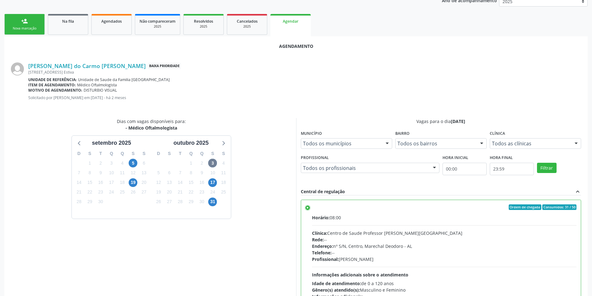
scroll to position [173, 0]
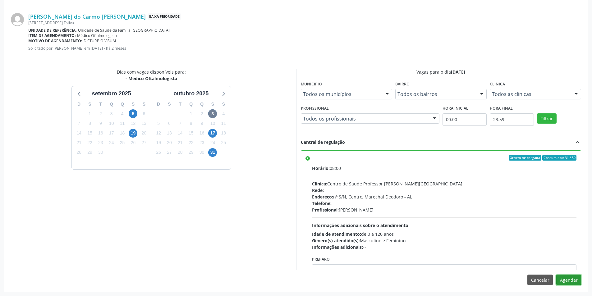
click at [570, 279] on button "Agendar" at bounding box center [568, 280] width 25 height 11
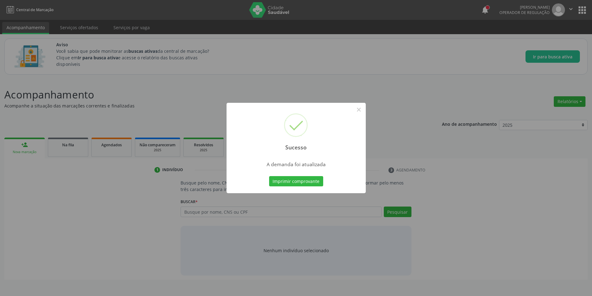
scroll to position [0, 0]
click at [358, 110] on button "×" at bounding box center [361, 109] width 11 height 11
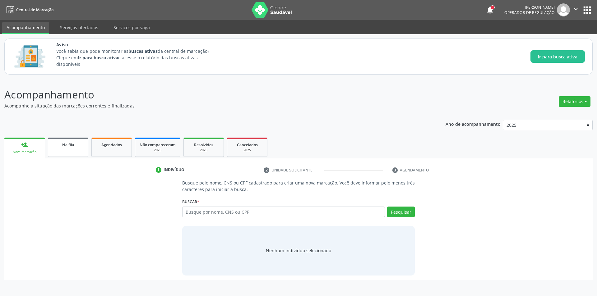
click at [58, 148] on link "Na fila" at bounding box center [68, 147] width 40 height 19
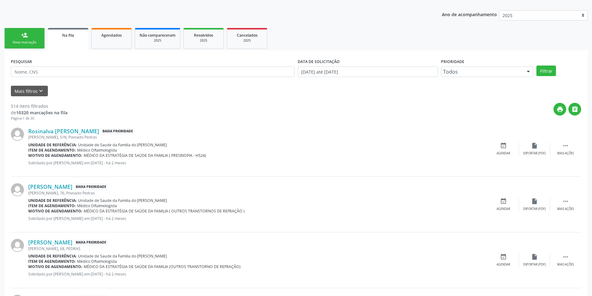
scroll to position [187, 0]
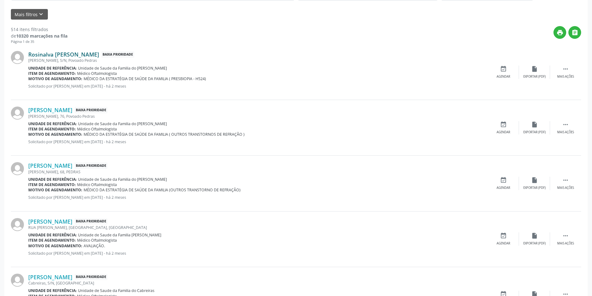
click at [73, 57] on link "Rosinalva [PERSON_NAME]" at bounding box center [63, 54] width 71 height 7
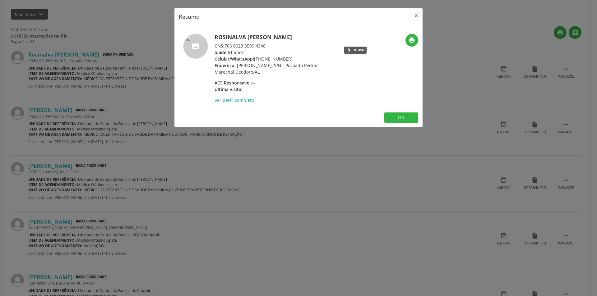
drag, startPoint x: 226, startPoint y: 46, endPoint x: 273, endPoint y: 45, distance: 46.6
click at [273, 45] on div "CNS: 706 0023 3599 4348" at bounding box center [274, 46] width 121 height 7
click at [395, 114] on button "OK" at bounding box center [401, 118] width 34 height 11
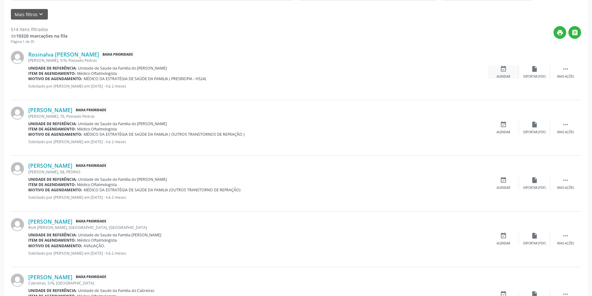
click at [504, 70] on icon "event_available" at bounding box center [503, 69] width 7 height 7
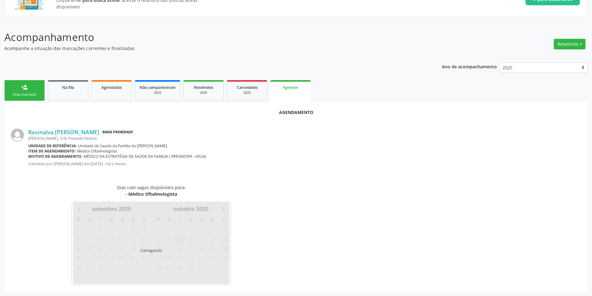
scroll to position [72, 0]
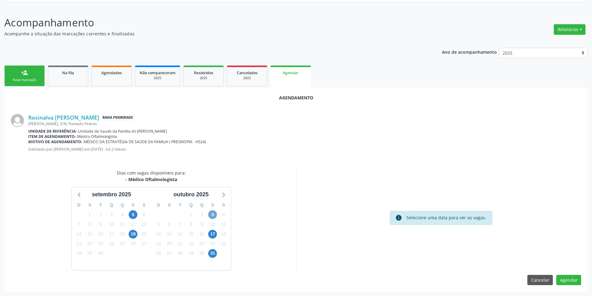
click at [213, 211] on span "3" at bounding box center [212, 214] width 9 height 9
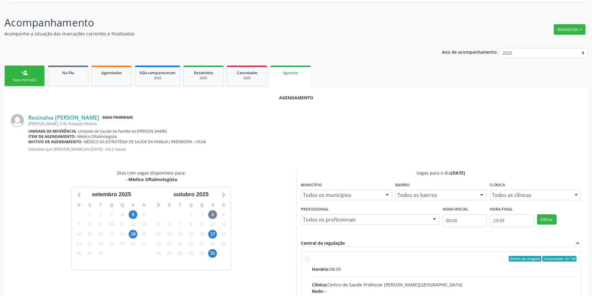
click at [307, 258] on input "Ordem de chegada Consumidos: 32 / 50 Horário: 08:00 Clínica: Centro de Saude Pr…" at bounding box center [308, 259] width 4 height 6
radio input "true"
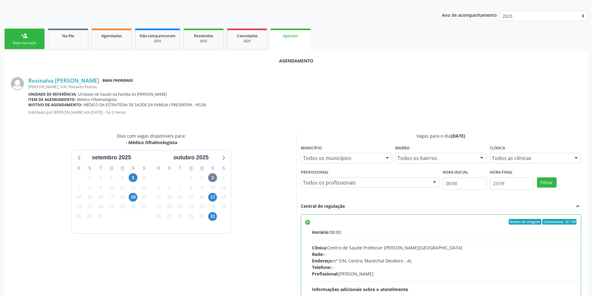
scroll to position [173, 0]
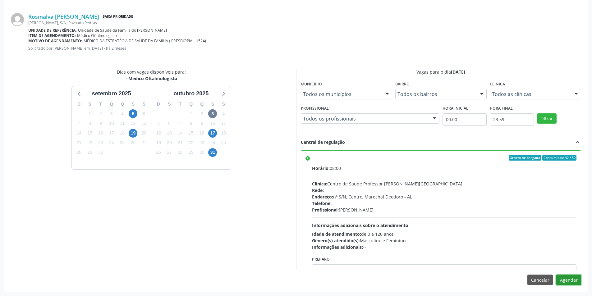
click at [572, 282] on button "Agendar" at bounding box center [568, 280] width 25 height 11
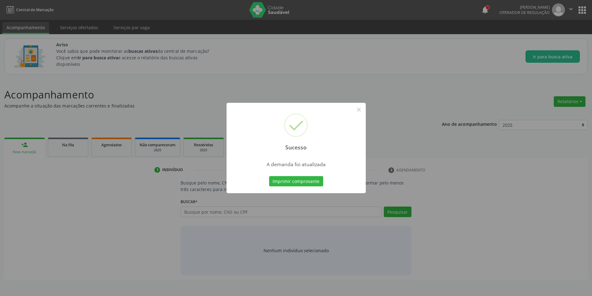
scroll to position [0, 0]
click at [361, 112] on button "×" at bounding box center [361, 109] width 11 height 11
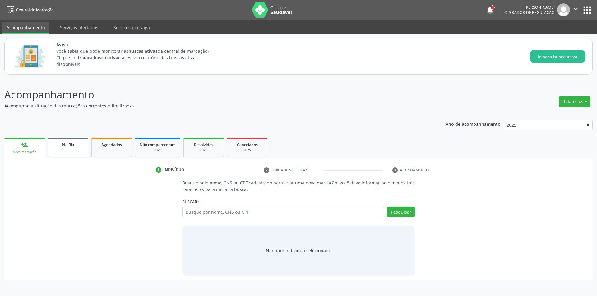
click at [60, 150] on link "Na fila" at bounding box center [68, 147] width 40 height 19
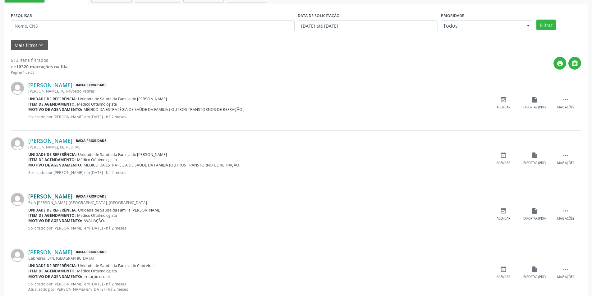
scroll to position [187, 0]
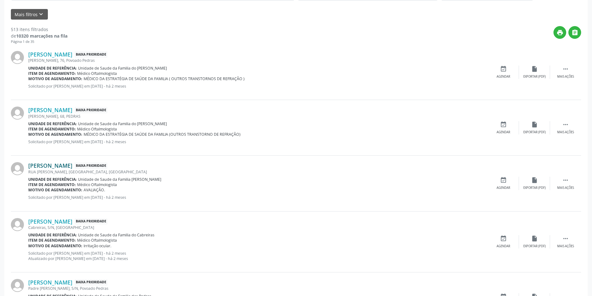
click at [69, 168] on link "[PERSON_NAME]" at bounding box center [50, 165] width 44 height 7
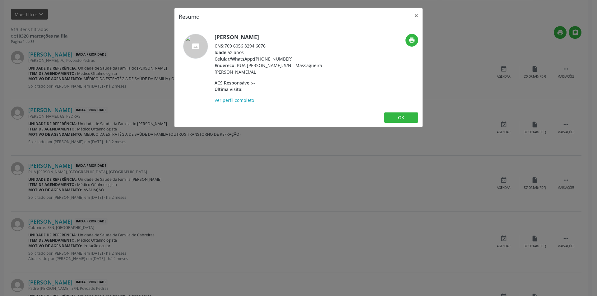
drag, startPoint x: 226, startPoint y: 45, endPoint x: 274, endPoint y: 44, distance: 47.9
click at [274, 44] on div "CNS: 709 6056 8294 6076" at bounding box center [274, 46] width 121 height 7
click at [396, 117] on button "OK" at bounding box center [401, 118] width 34 height 11
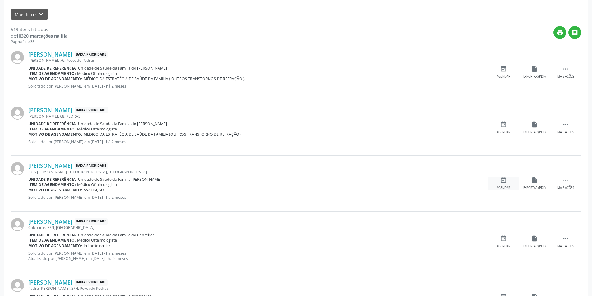
click at [503, 182] on icon "event_available" at bounding box center [503, 180] width 7 height 7
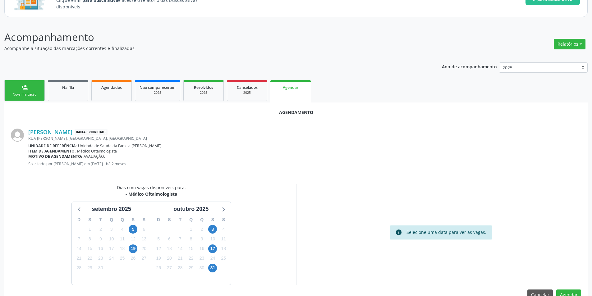
scroll to position [72, 0]
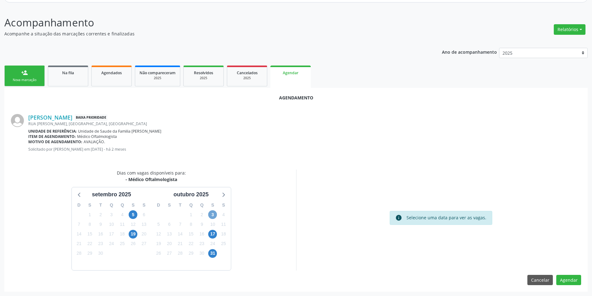
click at [214, 215] on span "3" at bounding box center [212, 214] width 9 height 9
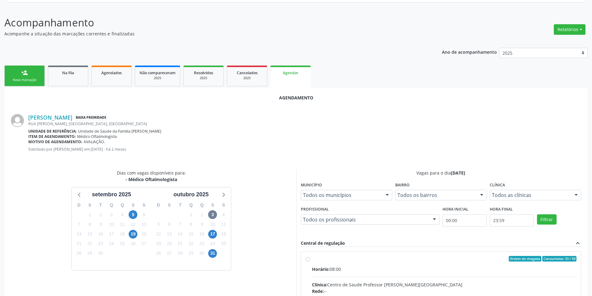
click at [306, 258] on input "Ordem de chegada Consumidos: 33 / 50 Horário: 08:00 Clínica: Centro de Saude Pr…" at bounding box center [308, 259] width 4 height 6
radio input "true"
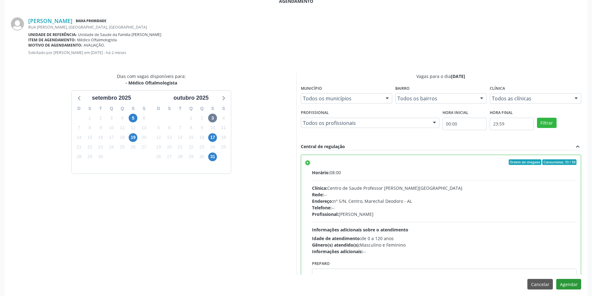
scroll to position [173, 0]
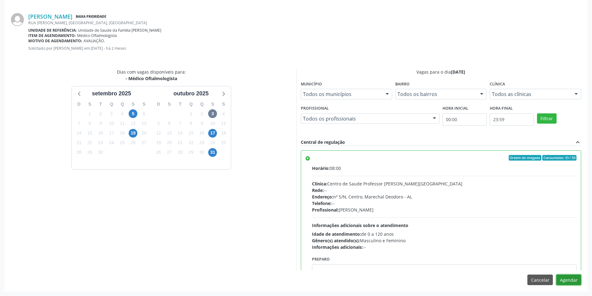
click at [572, 283] on button "Agendar" at bounding box center [568, 280] width 25 height 11
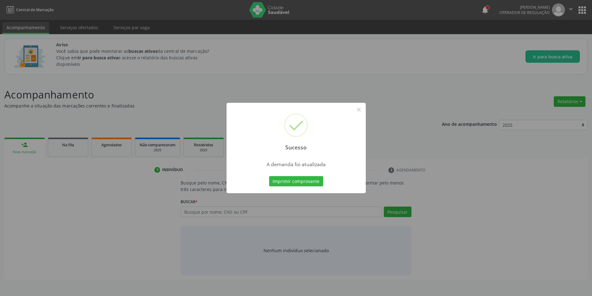
scroll to position [0, 0]
click at [361, 111] on button "×" at bounding box center [361, 109] width 11 height 11
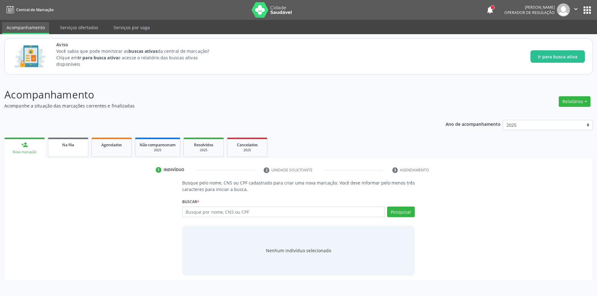
click at [65, 149] on link "Na fila" at bounding box center [68, 147] width 40 height 19
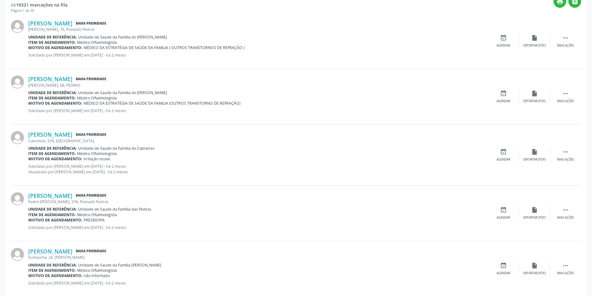
scroll to position [249, 0]
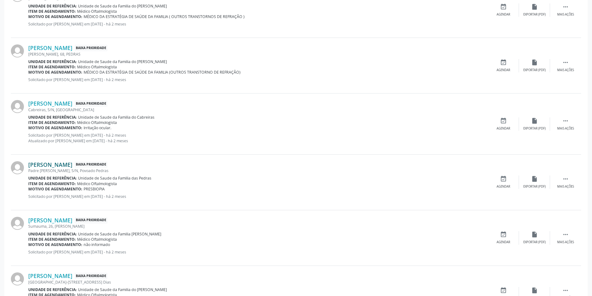
click at [58, 166] on link "[PERSON_NAME]" at bounding box center [50, 164] width 44 height 7
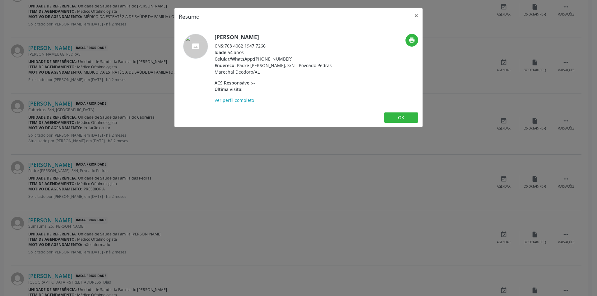
drag, startPoint x: 225, startPoint y: 45, endPoint x: 277, endPoint y: 48, distance: 52.0
click at [277, 48] on div "CNS: 708 4062 1947 7266" at bounding box center [274, 46] width 121 height 7
click at [393, 118] on button "OK" at bounding box center [401, 118] width 34 height 11
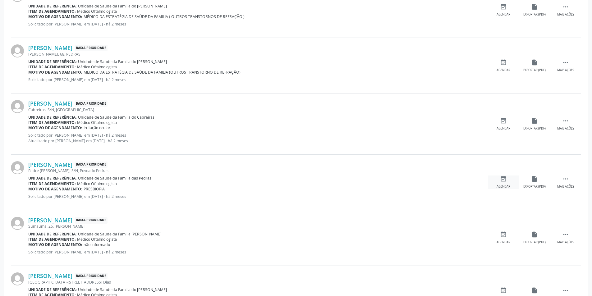
click at [503, 179] on icon "event_available" at bounding box center [503, 179] width 7 height 7
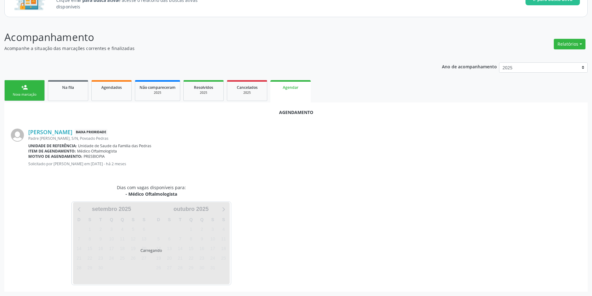
scroll to position [72, 0]
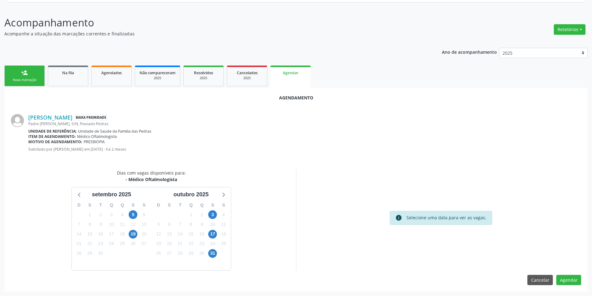
click at [217, 213] on div "3" at bounding box center [212, 215] width 9 height 10
click at [214, 213] on span "3" at bounding box center [212, 214] width 9 height 9
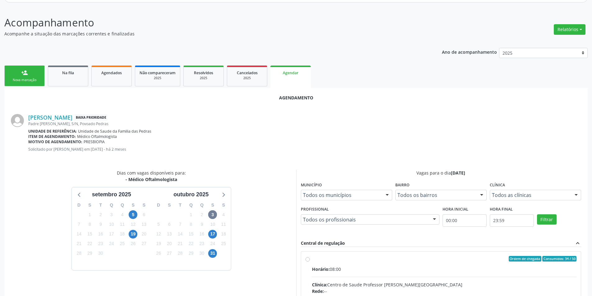
click at [307, 258] on input "Ordem de chegada Consumidos: 34 / 50 Horário: 08:00 Clínica: Centro de Saude Pr…" at bounding box center [308, 259] width 4 height 6
radio input "true"
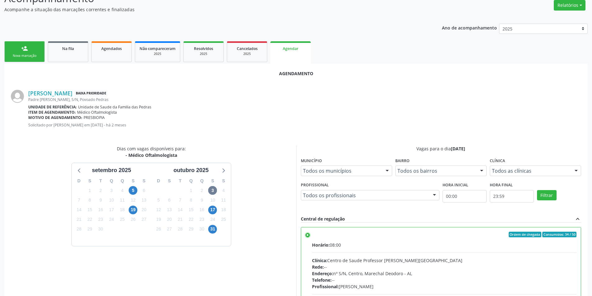
scroll to position [173, 0]
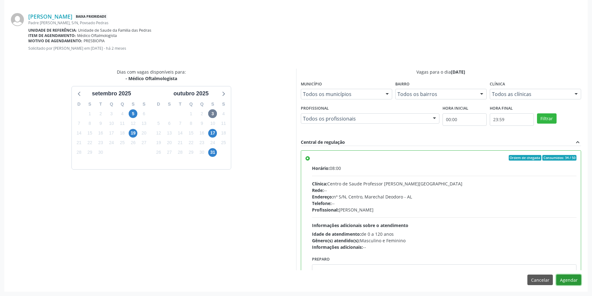
click at [570, 280] on button "Agendar" at bounding box center [568, 280] width 25 height 11
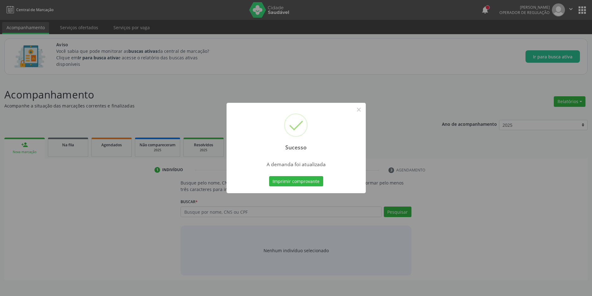
scroll to position [0, 0]
click at [359, 108] on button "×" at bounding box center [361, 109] width 11 height 11
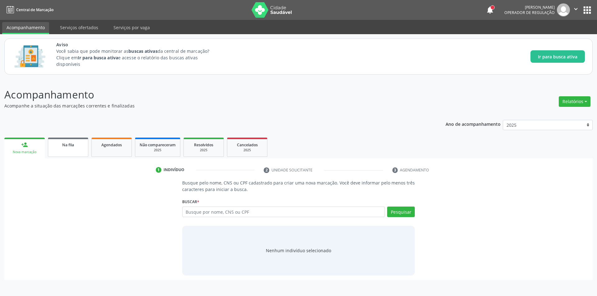
click at [67, 150] on link "Na fila" at bounding box center [68, 147] width 40 height 19
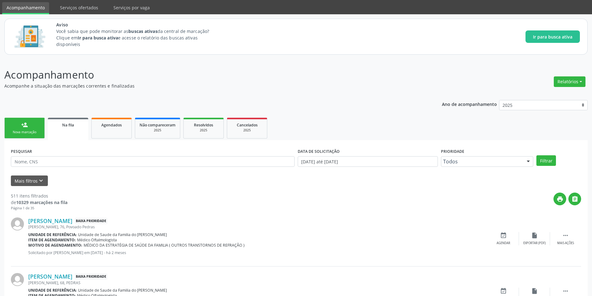
scroll to position [31, 0]
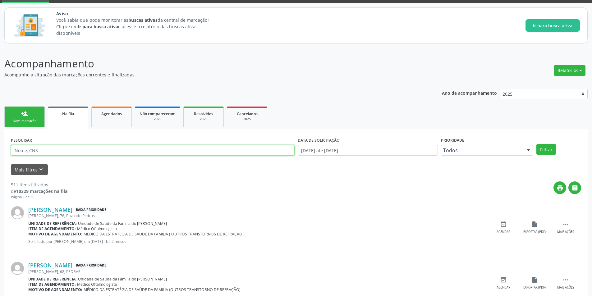
click at [105, 148] on input "text" at bounding box center [153, 150] width 284 height 11
type input "m"
type input "[PERSON_NAME] da"
click at [537, 144] on button "Filtrar" at bounding box center [547, 149] width 20 height 11
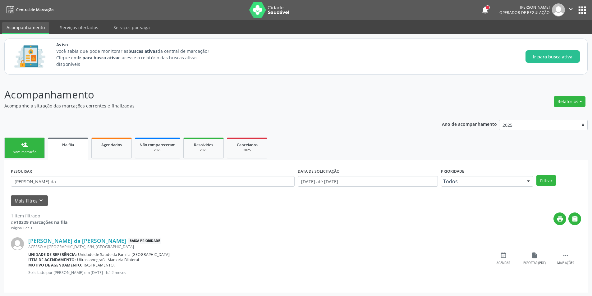
scroll to position [1, 0]
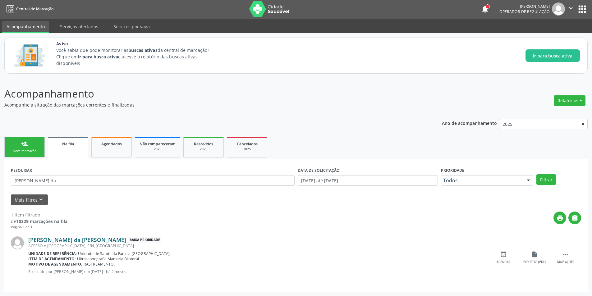
click at [71, 242] on link "[PERSON_NAME] da [PERSON_NAME]" at bounding box center [77, 240] width 98 height 7
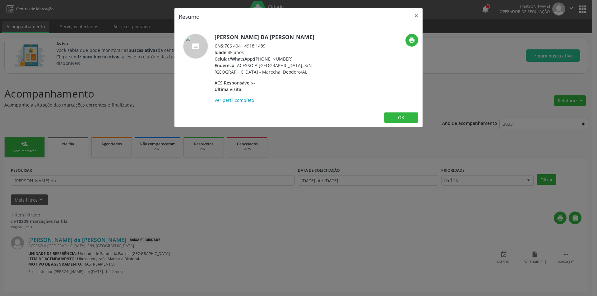
drag, startPoint x: 226, startPoint y: 44, endPoint x: 273, endPoint y: 44, distance: 47.3
click at [273, 44] on div "CNS: 706 4041 4918 1489" at bounding box center [274, 46] width 121 height 7
click at [415, 15] on button "×" at bounding box center [416, 15] width 12 height 15
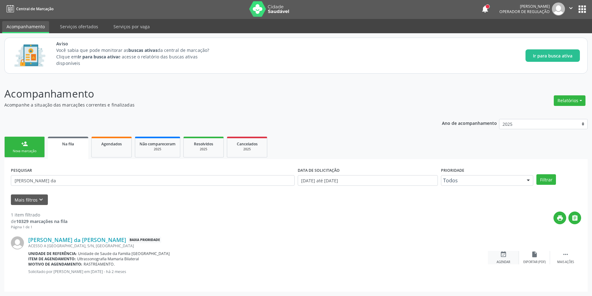
click at [505, 255] on icon "event_available" at bounding box center [503, 254] width 7 height 7
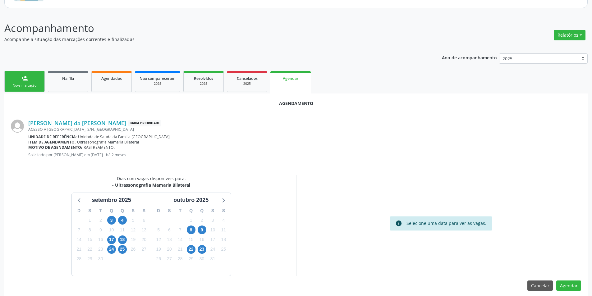
scroll to position [72, 0]
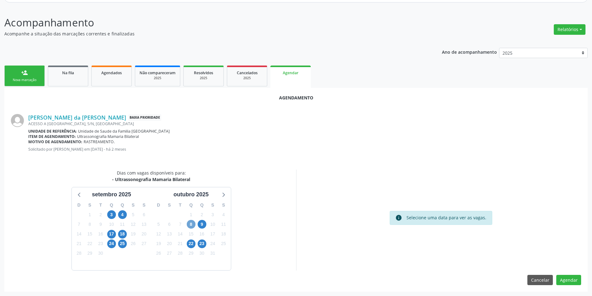
click at [192, 224] on span "8" at bounding box center [191, 224] width 9 height 9
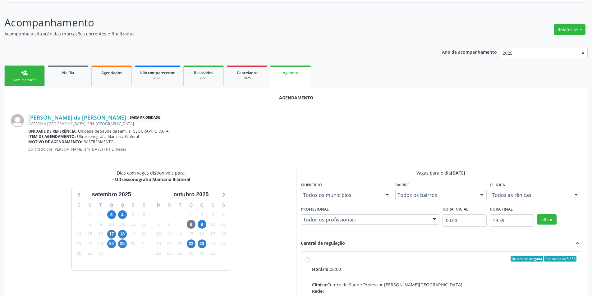
click at [309, 259] on input "Ordem de chegada Consumidos: 3 / 30 Horário: 08:00 Clínica: Centro de Saude Pro…" at bounding box center [308, 259] width 4 height 6
radio input "true"
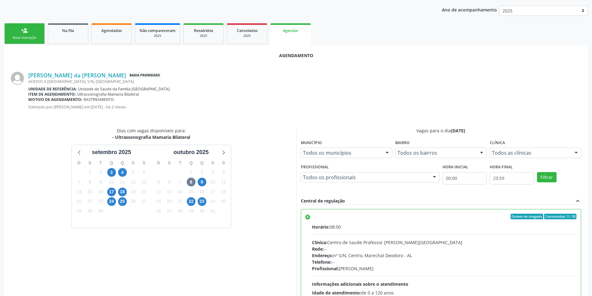
scroll to position [173, 0]
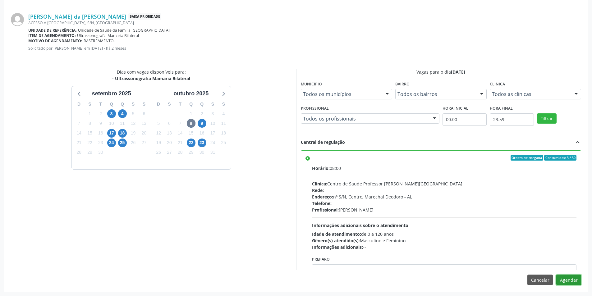
click at [569, 282] on button "Agendar" at bounding box center [568, 280] width 25 height 11
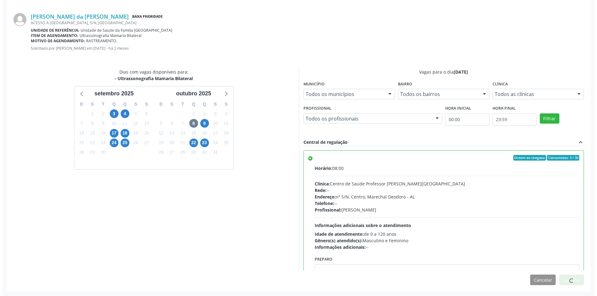
scroll to position [0, 0]
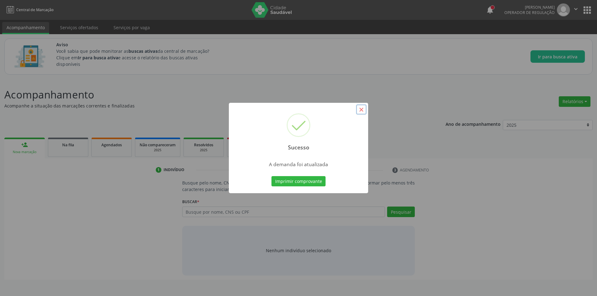
click at [360, 111] on button "×" at bounding box center [361, 109] width 11 height 11
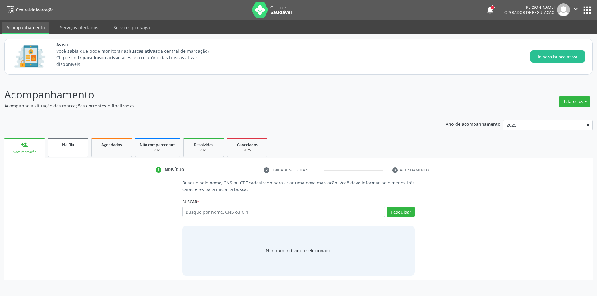
click at [67, 150] on link "Na fila" at bounding box center [68, 147] width 40 height 19
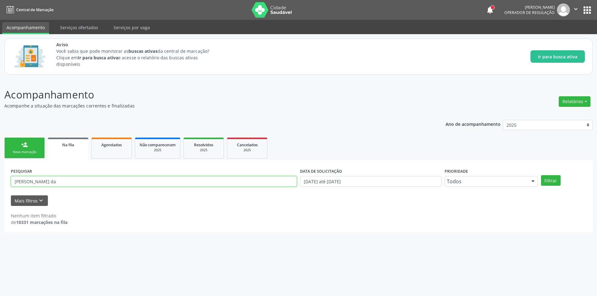
drag, startPoint x: 67, startPoint y: 184, endPoint x: 0, endPoint y: 184, distance: 66.5
click at [0, 184] on div "Acompanhamento Acompanhe a situação das marcações correntes e finalizadas Relat…" at bounding box center [298, 187] width 597 height 217
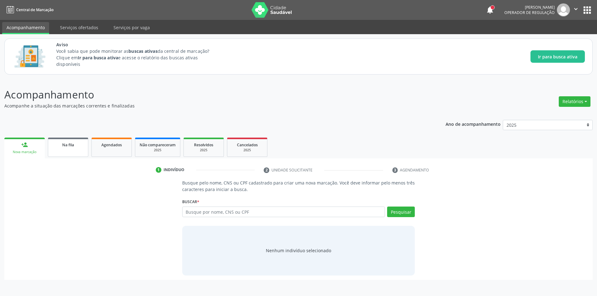
click at [58, 150] on link "Na fila" at bounding box center [68, 147] width 40 height 19
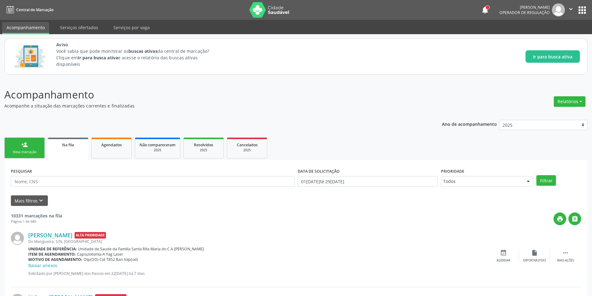
click at [69, 149] on link "Na fila" at bounding box center [68, 149] width 40 height 22
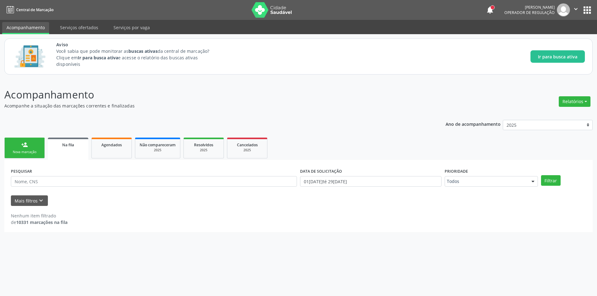
click at [69, 149] on link "Na fila" at bounding box center [68, 149] width 40 height 22
click at [110, 151] on link "Agendados" at bounding box center [111, 148] width 40 height 21
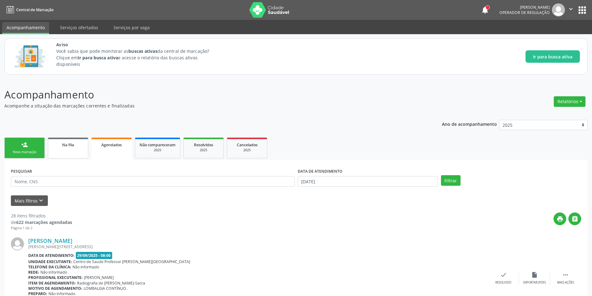
click at [72, 150] on link "Na fila" at bounding box center [68, 148] width 40 height 21
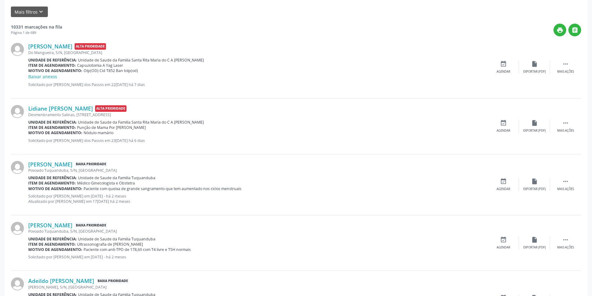
scroll to position [31, 0]
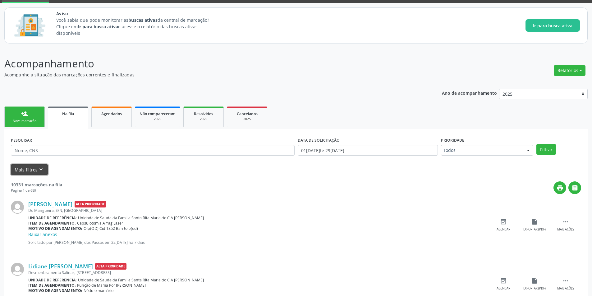
click at [41, 169] on icon "keyboard_arrow_down" at bounding box center [41, 169] width 7 height 7
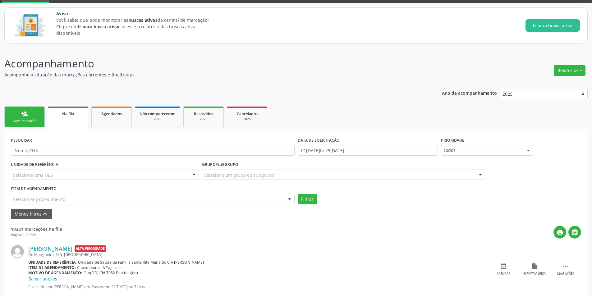
click at [88, 199] on div "Selecionar procedimento" at bounding box center [153, 199] width 284 height 11
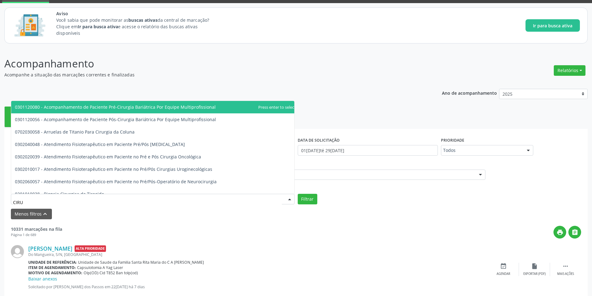
type input "CIRUR"
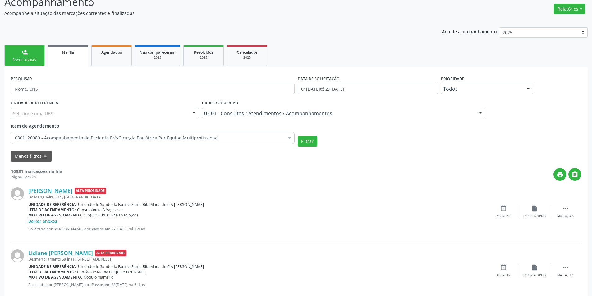
scroll to position [93, 0]
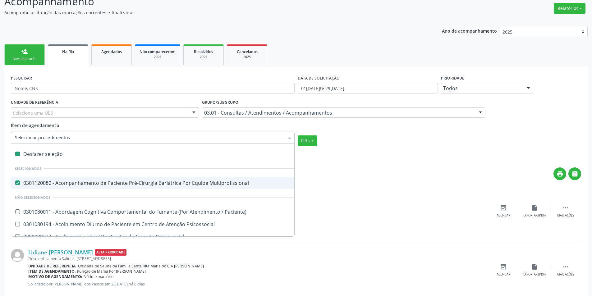
click at [17, 154] on label at bounding box center [17, 154] width 5 height 5
checkbox Multiprofissional "false"
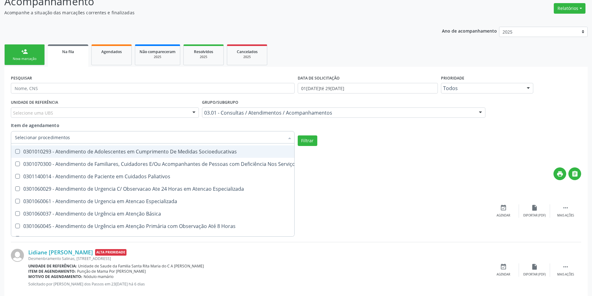
scroll to position [1026, 0]
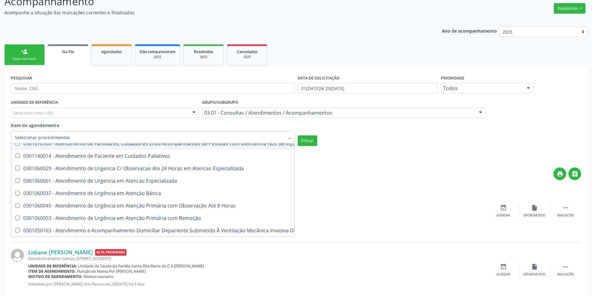
click at [102, 135] on input "Item de agendamento" at bounding box center [149, 137] width 269 height 12
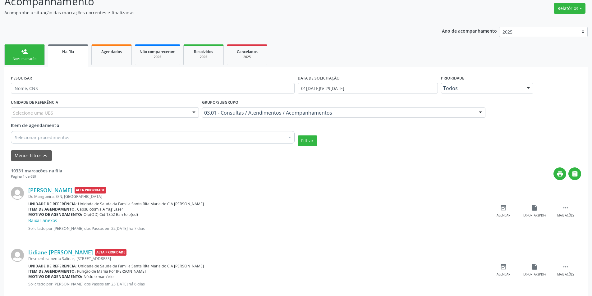
scroll to position [0, 0]
click at [50, 90] on input "text" at bounding box center [153, 88] width 284 height 11
type input "M"
type input "Maria Elenilda"
click at [298, 136] on button "Filtrar" at bounding box center [308, 141] width 20 height 11
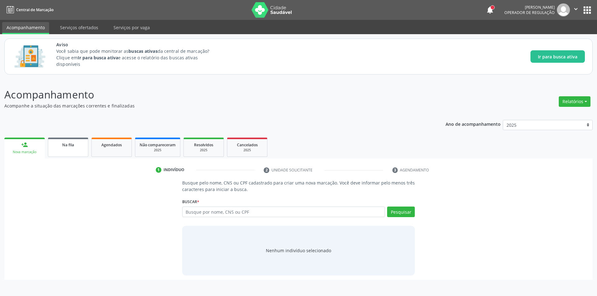
click at [71, 151] on link "Na fila" at bounding box center [68, 147] width 40 height 19
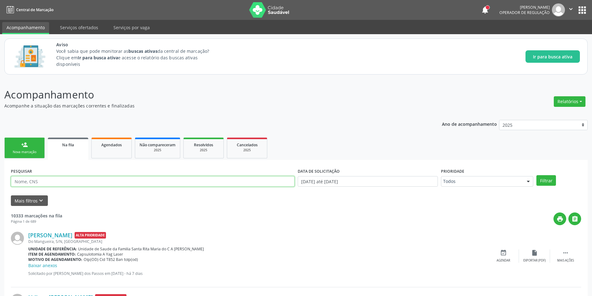
click at [81, 182] on input "text" at bounding box center [153, 181] width 284 height 11
type input "Maria Elenilda Felix"
click at [537, 175] on button "Filtrar" at bounding box center [547, 180] width 20 height 11
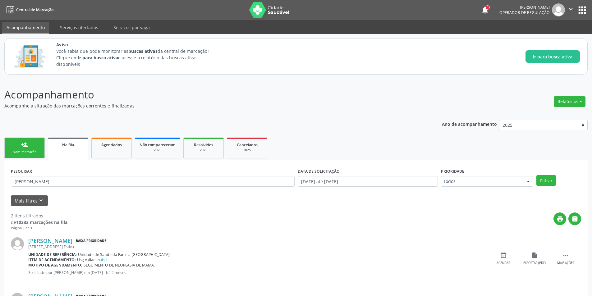
scroll to position [57, 0]
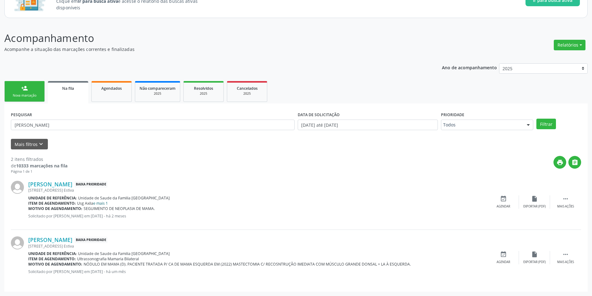
click at [100, 202] on link "e mais 1" at bounding box center [100, 203] width 15 height 5
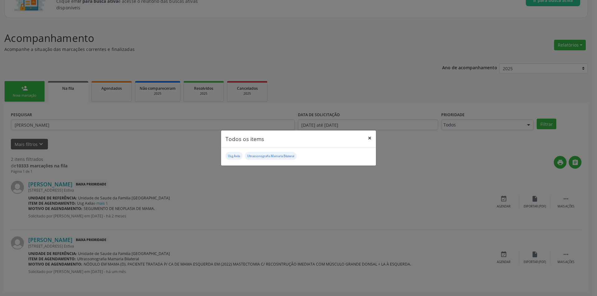
click at [372, 139] on button "×" at bounding box center [369, 138] width 12 height 15
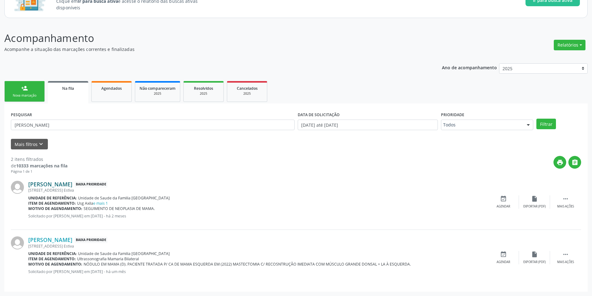
click at [62, 185] on link "Maria Elenilda Felix da Silva" at bounding box center [50, 184] width 44 height 7
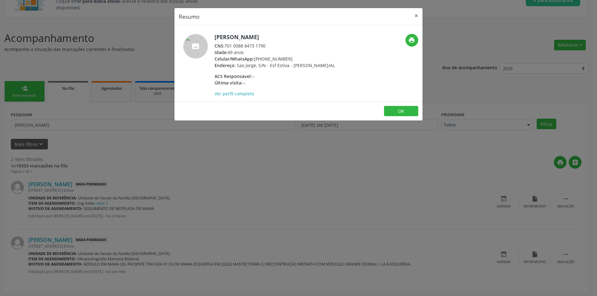
drag, startPoint x: 226, startPoint y: 45, endPoint x: 255, endPoint y: 44, distance: 28.9
click at [269, 45] on div "CNS: 701 0088 8473 1790" at bounding box center [274, 46] width 120 height 7
copy div "701 0088 8473 1790"
click at [399, 117] on button "OK" at bounding box center [401, 111] width 34 height 11
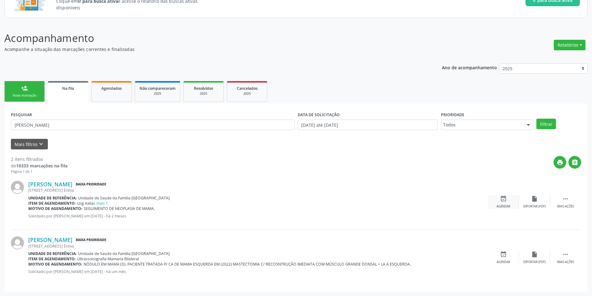
click at [505, 199] on icon "event_available" at bounding box center [503, 199] width 7 height 7
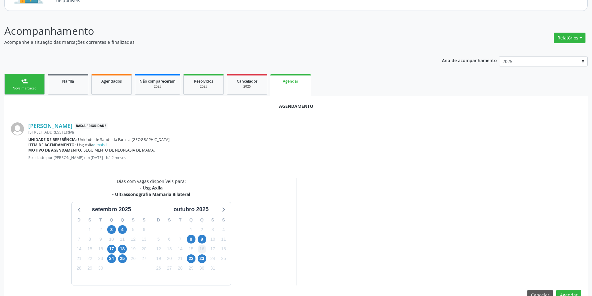
scroll to position [64, 0]
click at [192, 241] on span "8" at bounding box center [191, 239] width 9 height 9
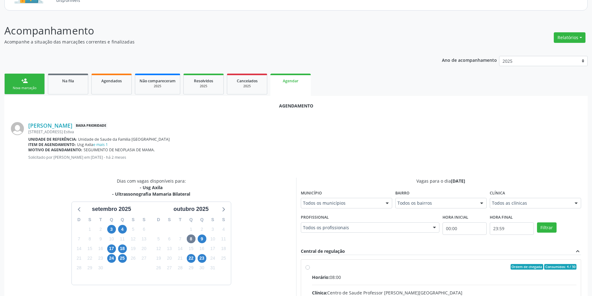
click at [307, 269] on input "Ordem de chegada Consumidos: 4 / 30 Horário: 08:00 Clínica: Centro de Saude Pro…" at bounding box center [308, 267] width 4 height 6
radio input "true"
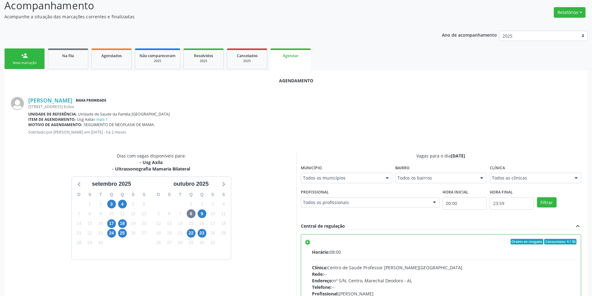
scroll to position [173, 0]
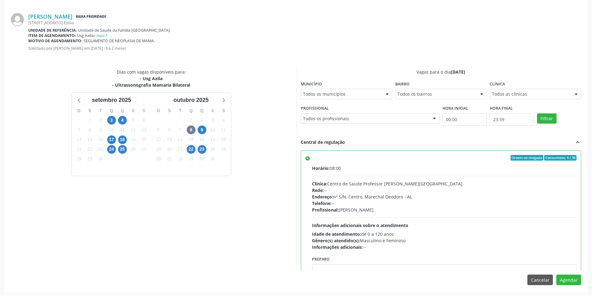
click at [570, 286] on div "Agendamento Maria Elenilda Felix da Silva Baixa Prioridade Sao Jorge, 19, Esf E…" at bounding box center [295, 139] width 583 height 305
click at [570, 283] on button "Agendar" at bounding box center [568, 280] width 25 height 11
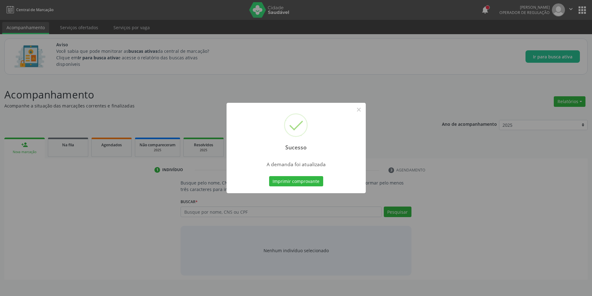
scroll to position [0, 0]
click at [362, 108] on button "×" at bounding box center [361, 109] width 11 height 11
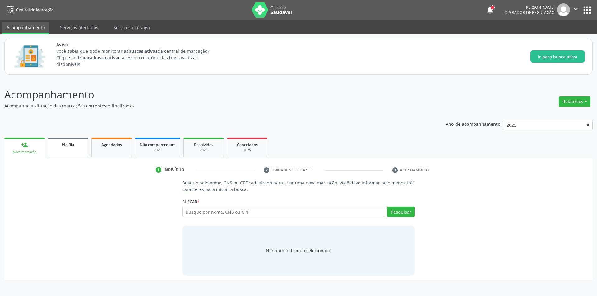
click at [60, 145] on div "Na fila" at bounding box center [68, 144] width 31 height 7
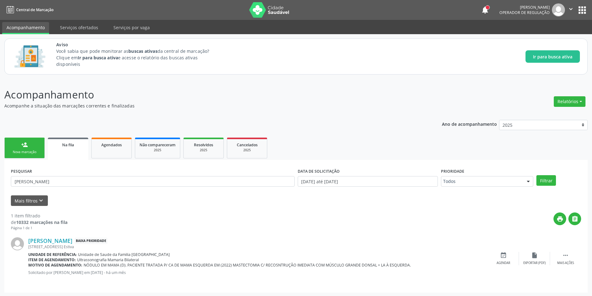
scroll to position [1, 0]
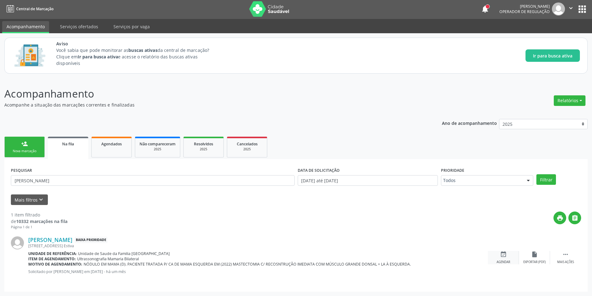
click at [501, 256] on icon "event_available" at bounding box center [503, 254] width 7 height 7
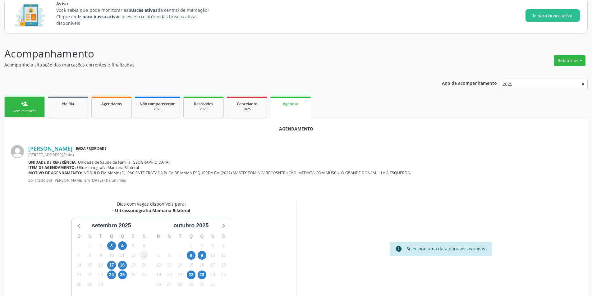
scroll to position [72, 0]
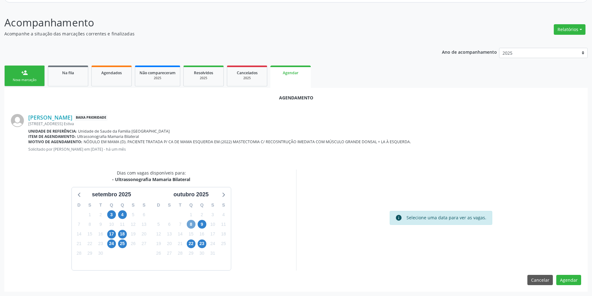
click at [192, 223] on span "8" at bounding box center [191, 224] width 9 height 9
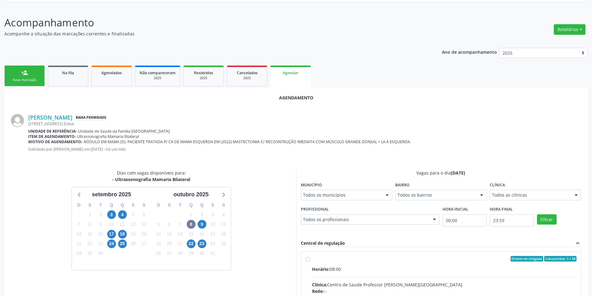
click at [306, 257] on input "Ordem de chegada Consumidos: 5 / 30 Horário: 08:00 Clínica: Centro de Saude Pro…" at bounding box center [308, 259] width 4 height 6
radio input "true"
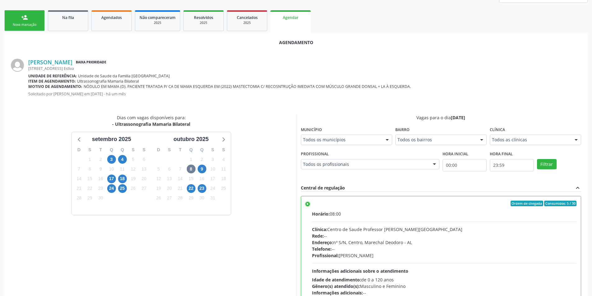
scroll to position [173, 0]
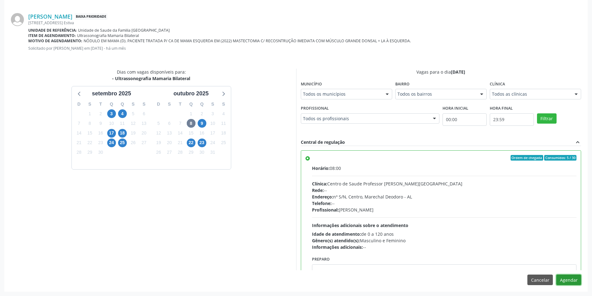
click at [567, 277] on button "Agendar" at bounding box center [568, 280] width 25 height 11
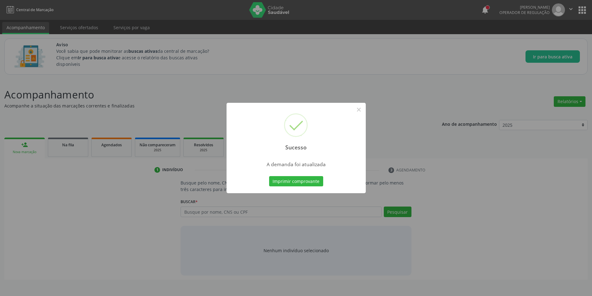
scroll to position [0, 0]
click at [360, 111] on button "×" at bounding box center [361, 109] width 11 height 11
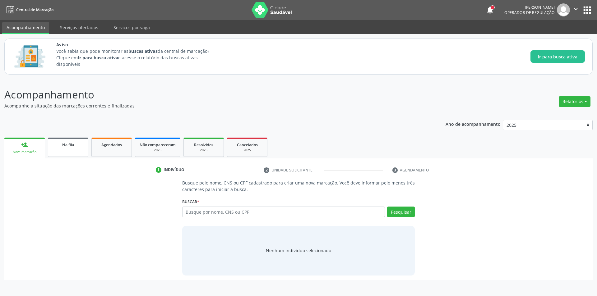
click at [71, 148] on link "Na fila" at bounding box center [68, 147] width 40 height 19
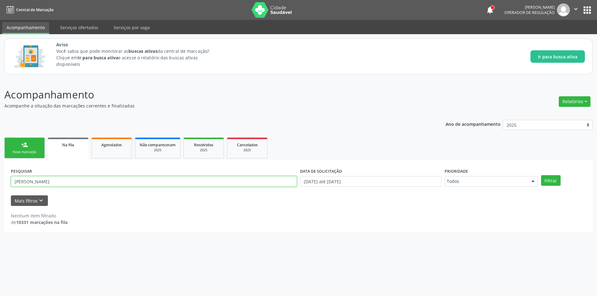
drag, startPoint x: 69, startPoint y: 182, endPoint x: 10, endPoint y: 182, distance: 59.1
click at [10, 182] on div "PESQUISAR Maria Elenilda Felix" at bounding box center [153, 179] width 289 height 24
click at [34, 183] on input "text" at bounding box center [154, 181] width 286 height 11
paste input "700107990372413"
type input "700107990372413"
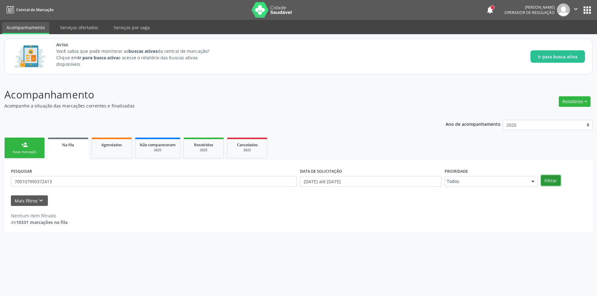
click at [554, 179] on button "Filtrar" at bounding box center [551, 180] width 20 height 11
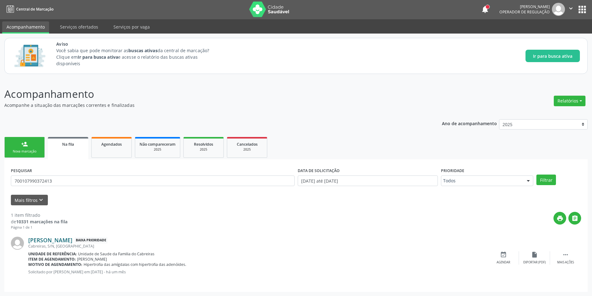
scroll to position [1, 0]
click at [505, 260] on div "event_available Agendar" at bounding box center [503, 257] width 31 height 13
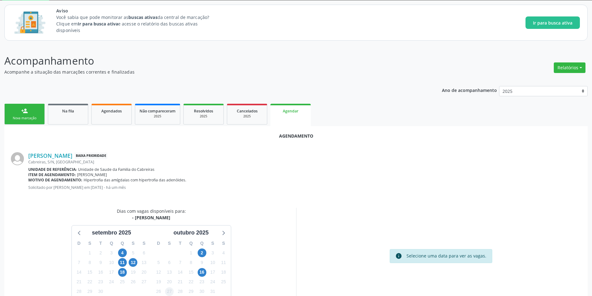
scroll to position [72, 0]
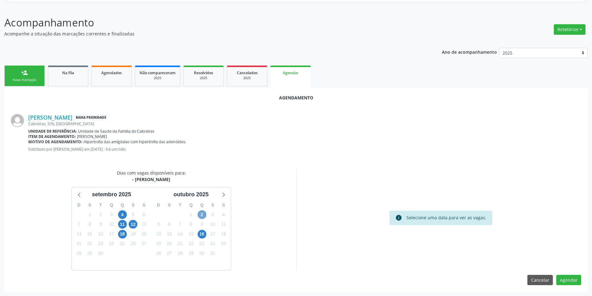
click at [200, 214] on span "2" at bounding box center [202, 214] width 9 height 9
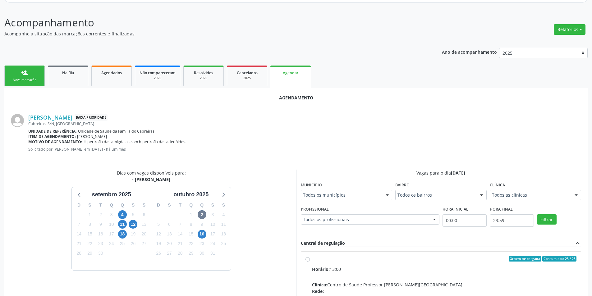
click at [308, 260] on input "Ordem de chegada Consumidos: 23 / 25 Horário: 13:00 Clínica: Centro de Saude Pr…" at bounding box center [308, 259] width 4 height 6
radio input "true"
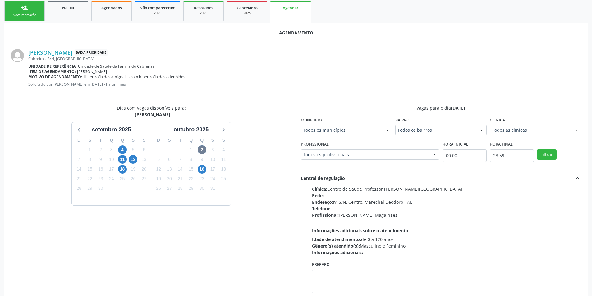
scroll to position [173, 0]
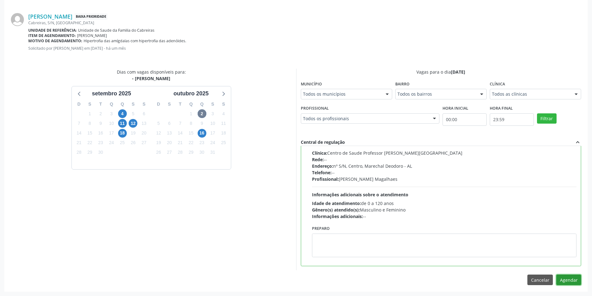
click at [579, 280] on button "Agendar" at bounding box center [568, 280] width 25 height 11
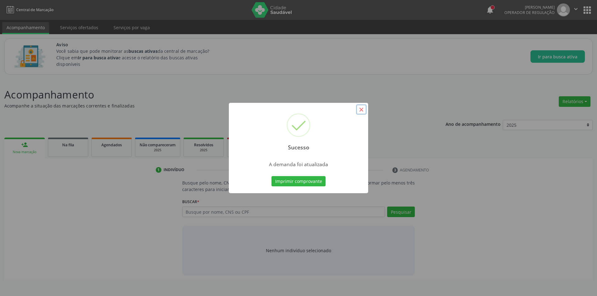
click at [359, 108] on button "×" at bounding box center [361, 109] width 11 height 11
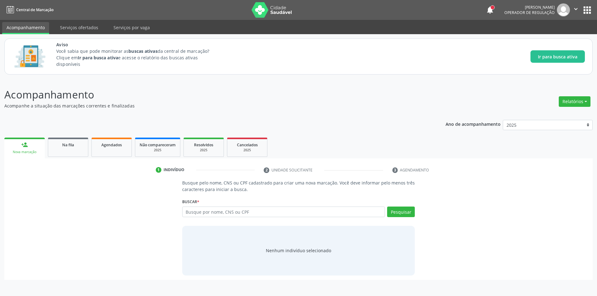
click at [580, 6] on button "" at bounding box center [576, 9] width 12 height 13
click at [561, 38] on link "Sair" at bounding box center [559, 38] width 43 height 9
